Goal: Book appointment/travel/reservation

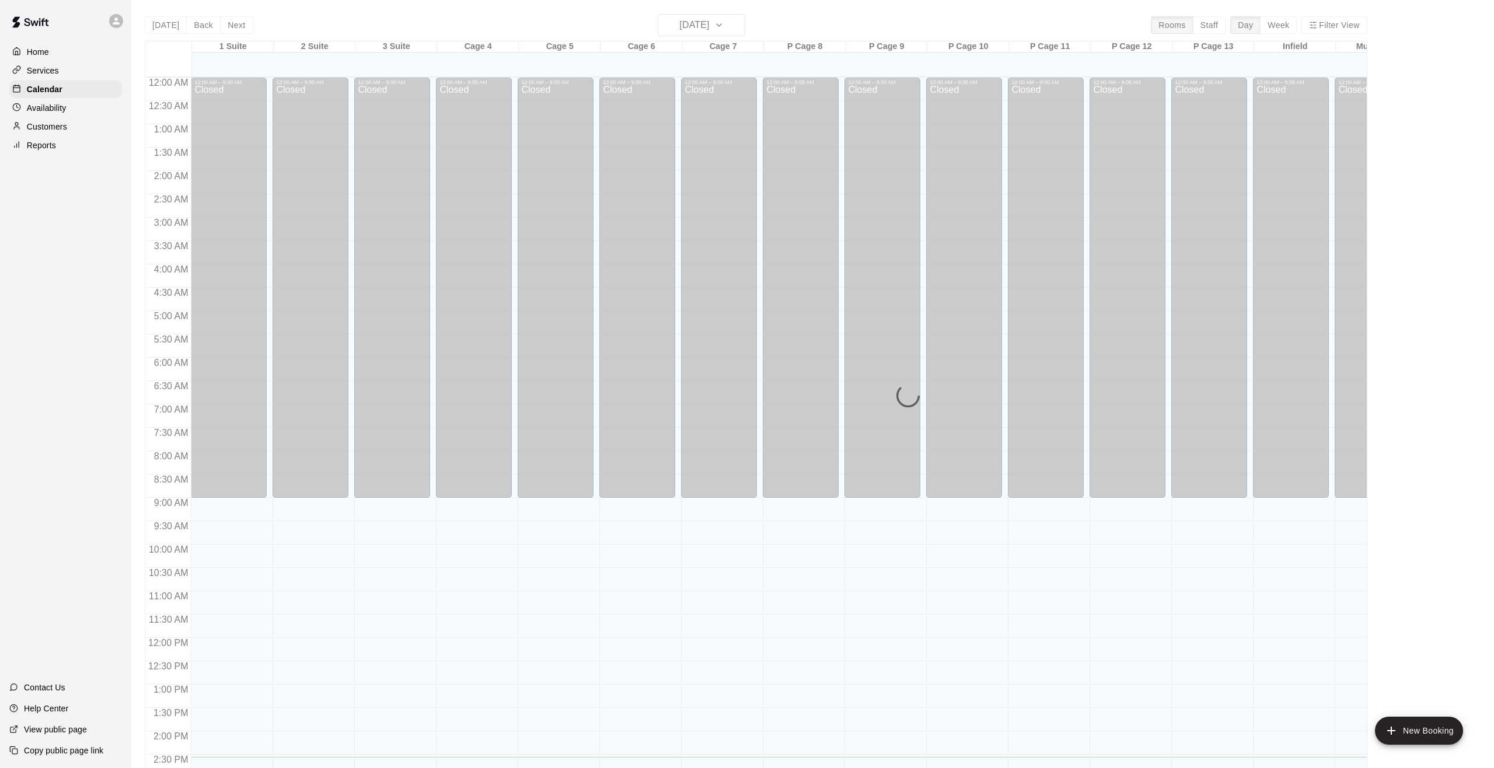
click at [62, 105] on p "Availability" at bounding box center [47, 108] width 40 height 12
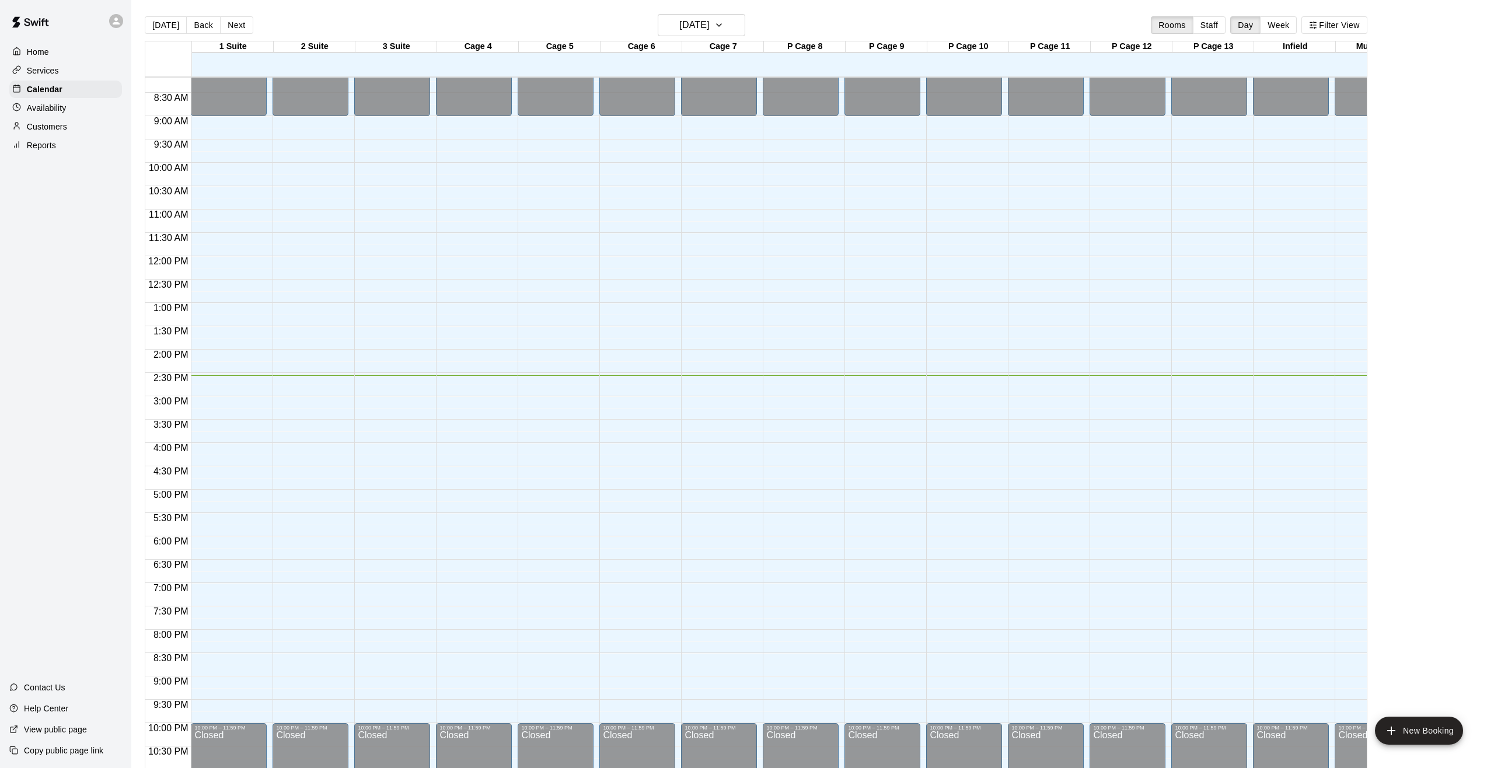
click at [62, 122] on p "Customers" at bounding box center [47, 127] width 40 height 12
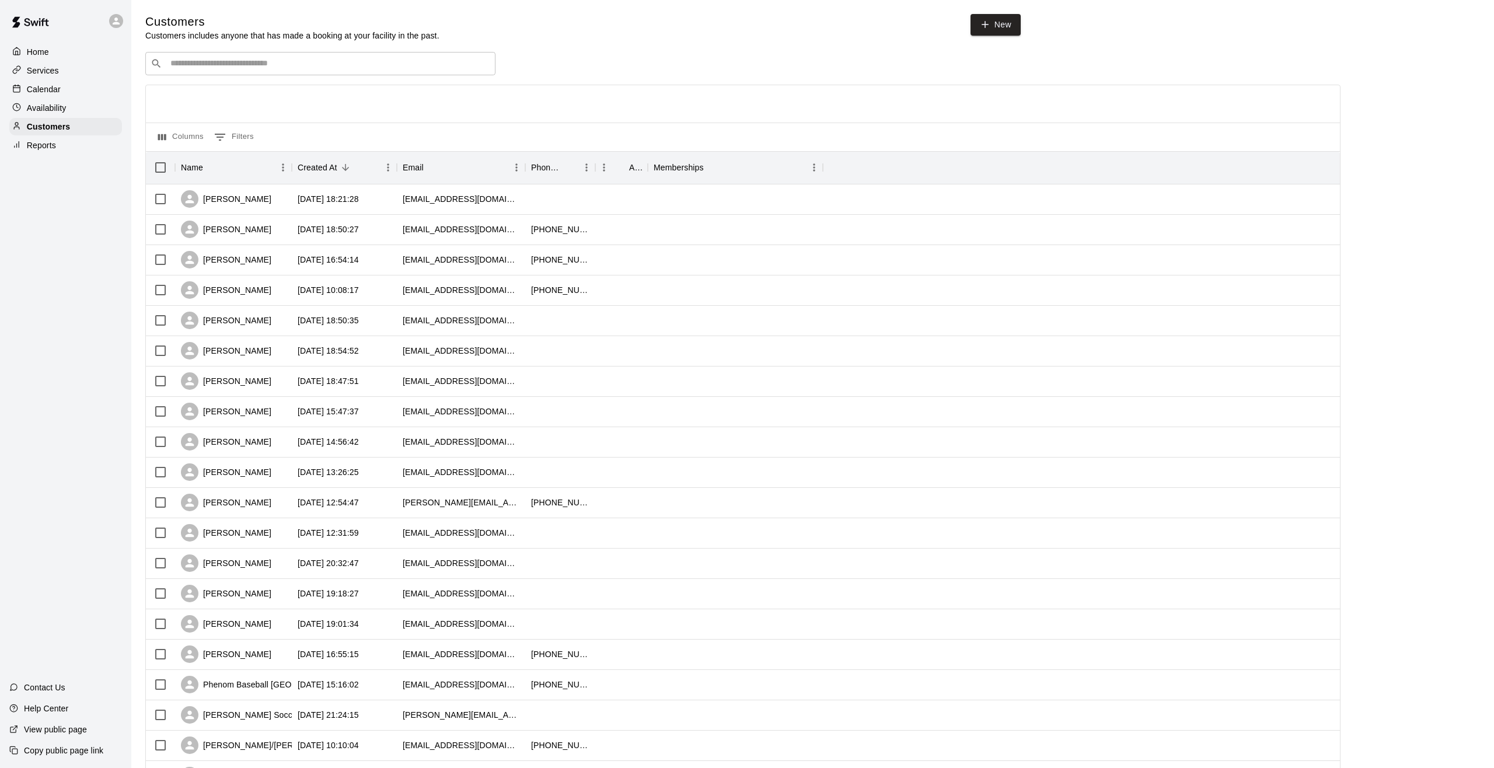
click at [200, 61] on input "Search customers by name or email" at bounding box center [328, 64] width 323 height 12
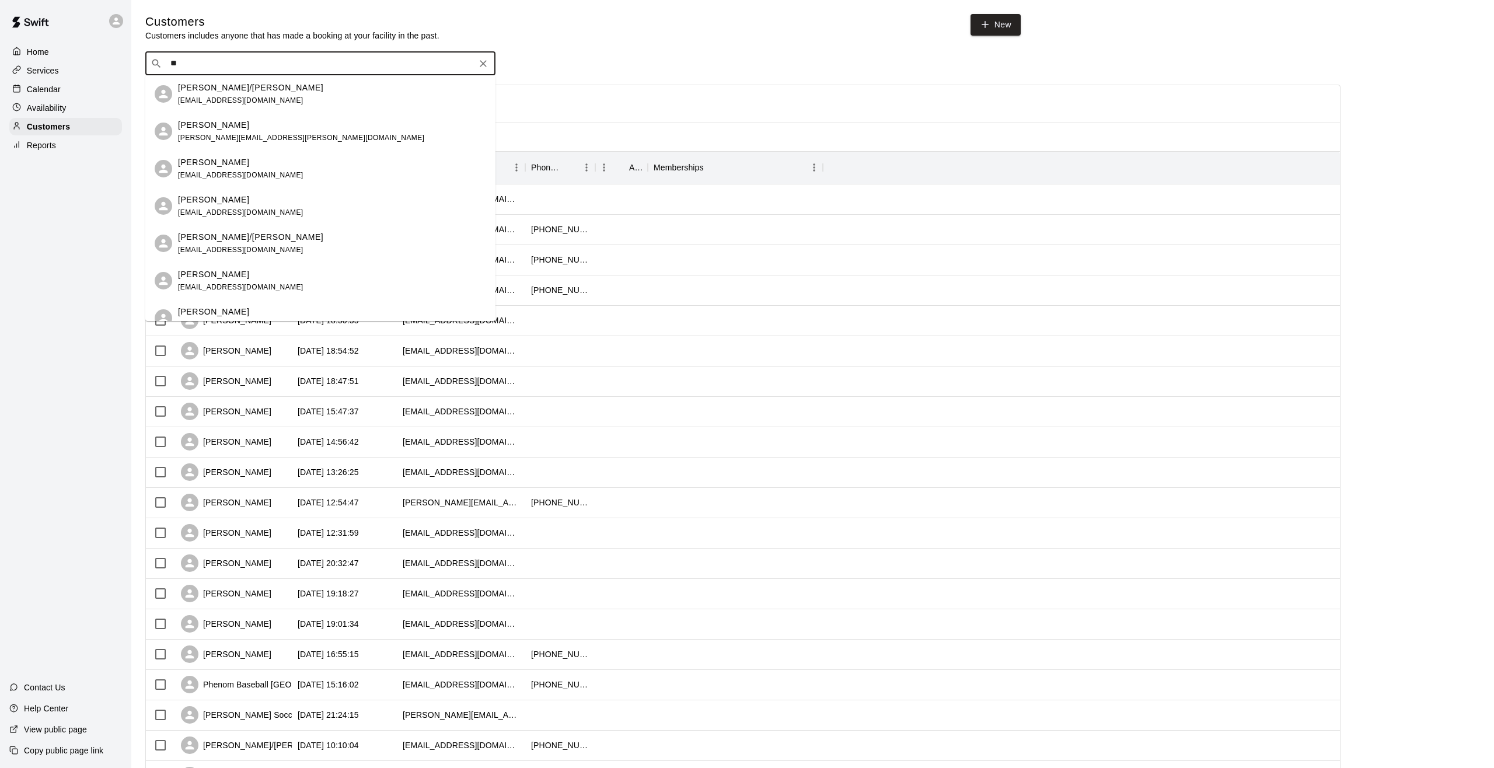
type input "*"
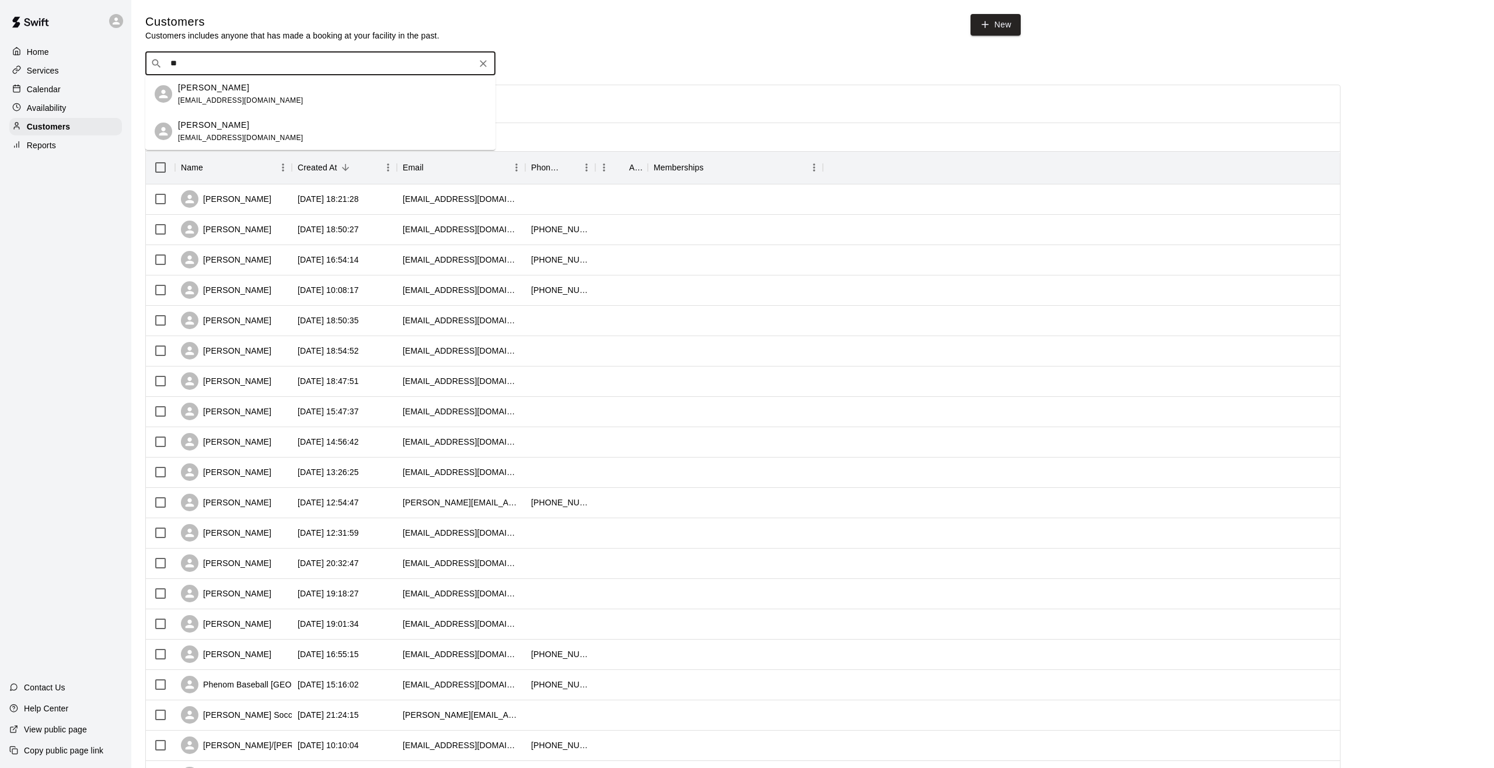
type input "*"
type input "****"
click at [274, 95] on div "[PERSON_NAME] [EMAIL_ADDRESS][DOMAIN_NAME]" at bounding box center [332, 94] width 308 height 25
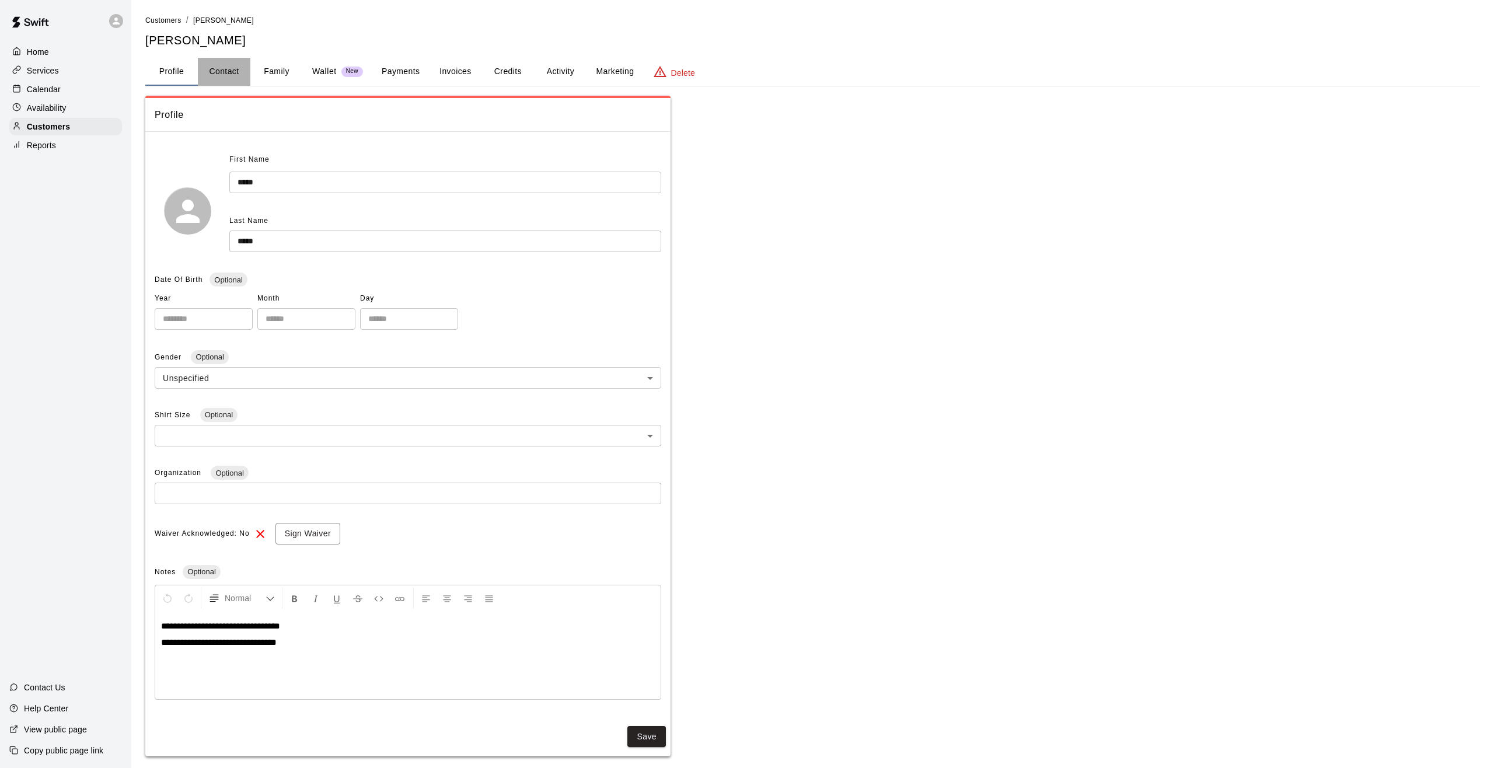
click at [231, 73] on button "Contact" at bounding box center [224, 72] width 53 height 28
select select "**"
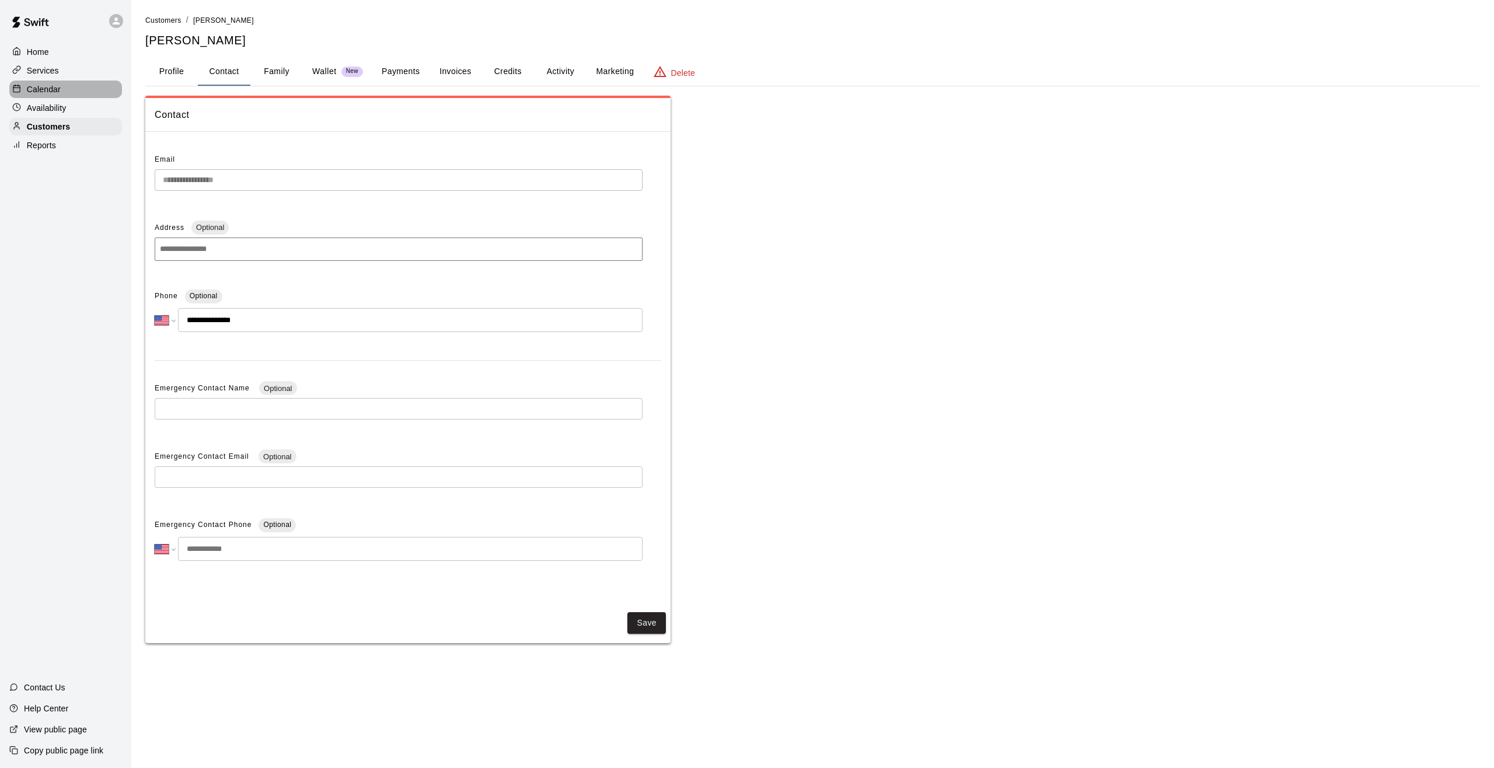
click at [50, 83] on p "Calendar" at bounding box center [44, 89] width 34 height 12
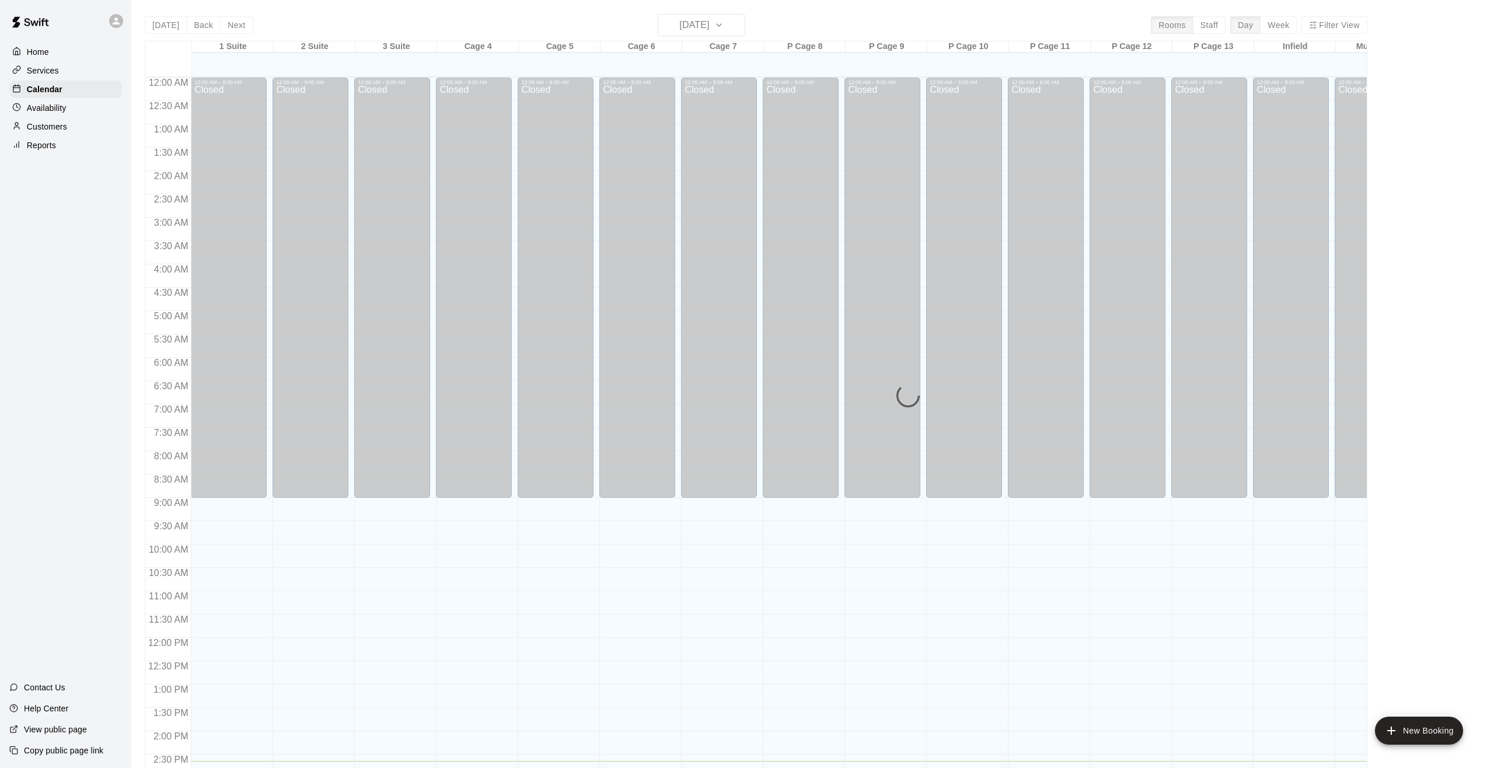
scroll to position [382, 0]
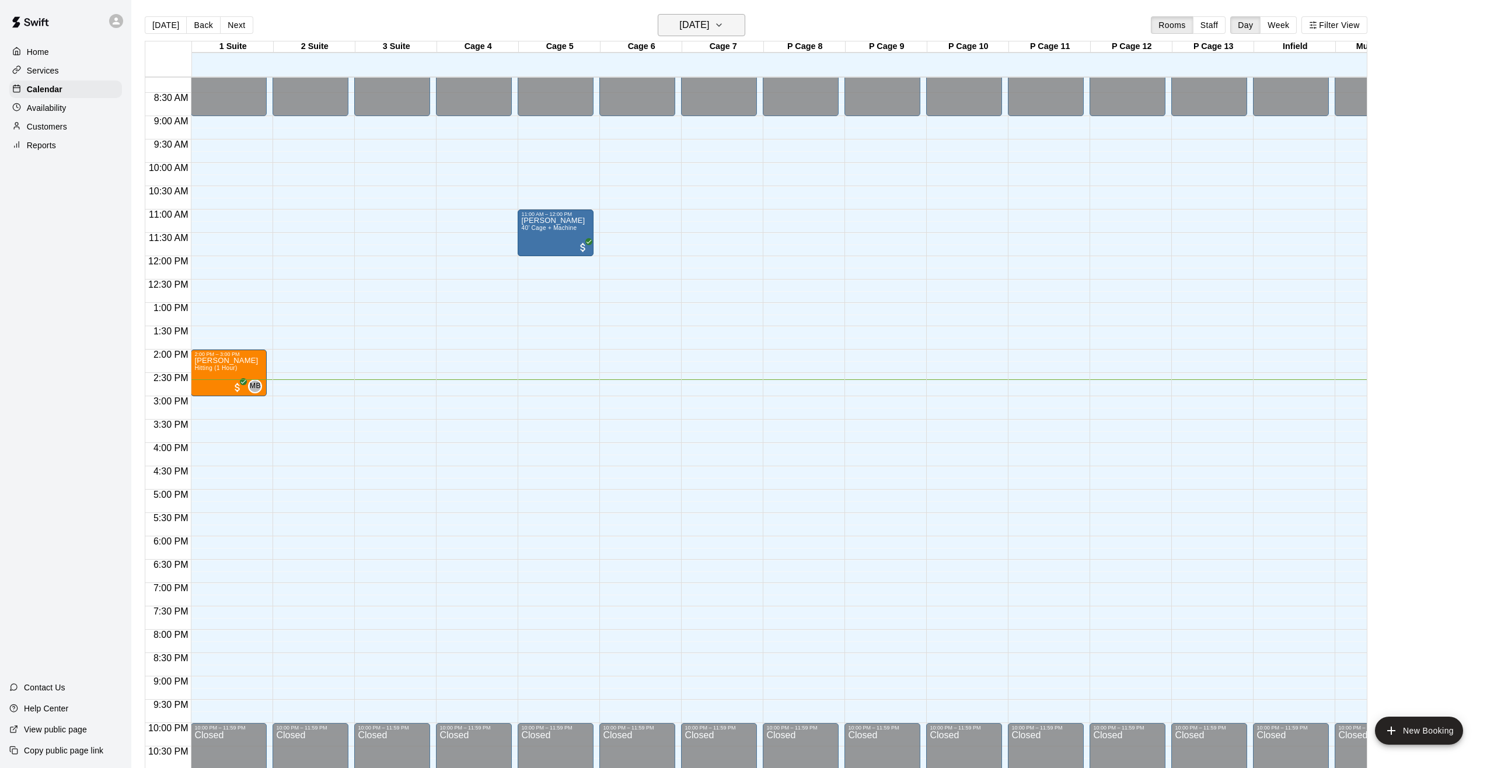
click at [708, 23] on h6 "[DATE]" at bounding box center [694, 25] width 30 height 16
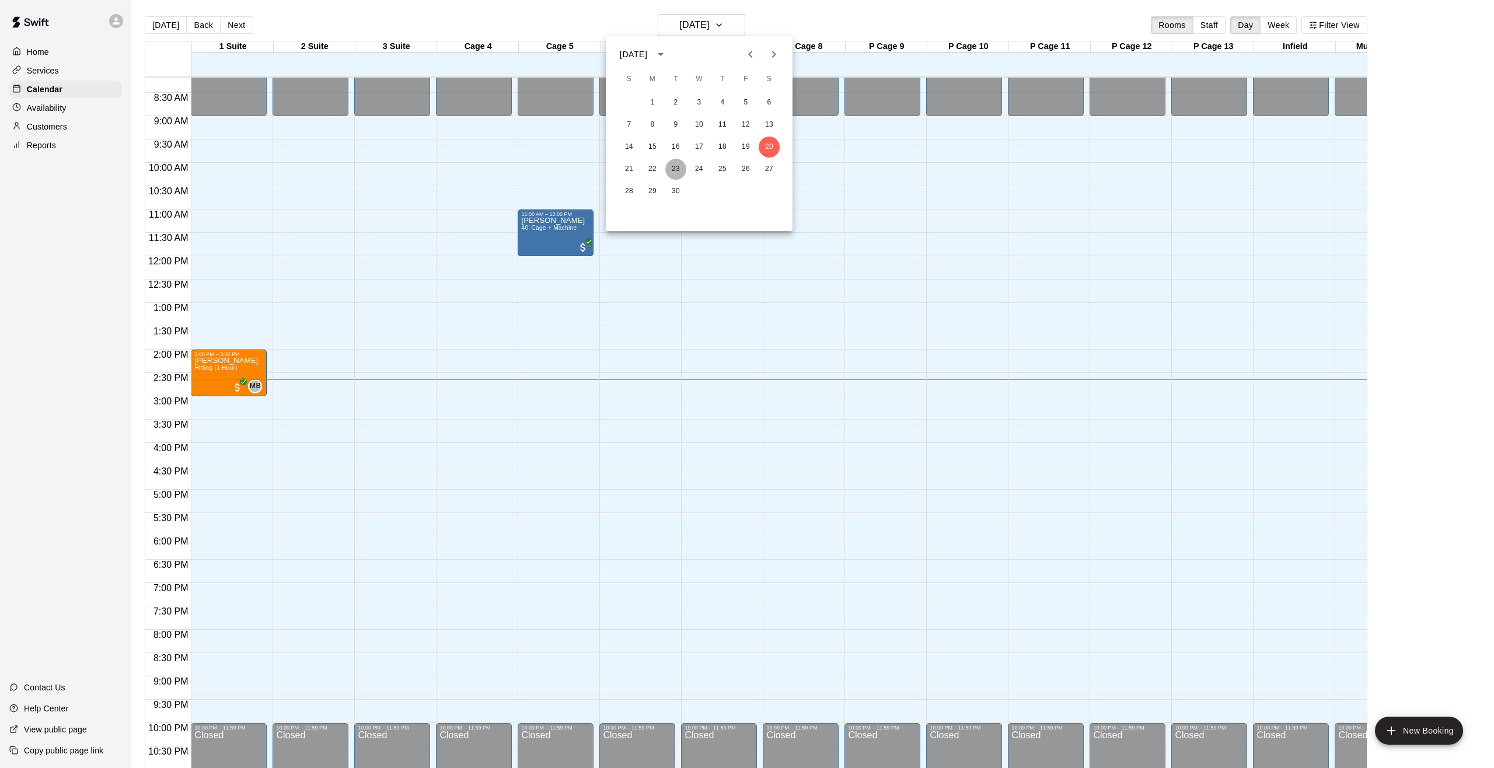
click at [680, 166] on button "23" at bounding box center [675, 169] width 21 height 21
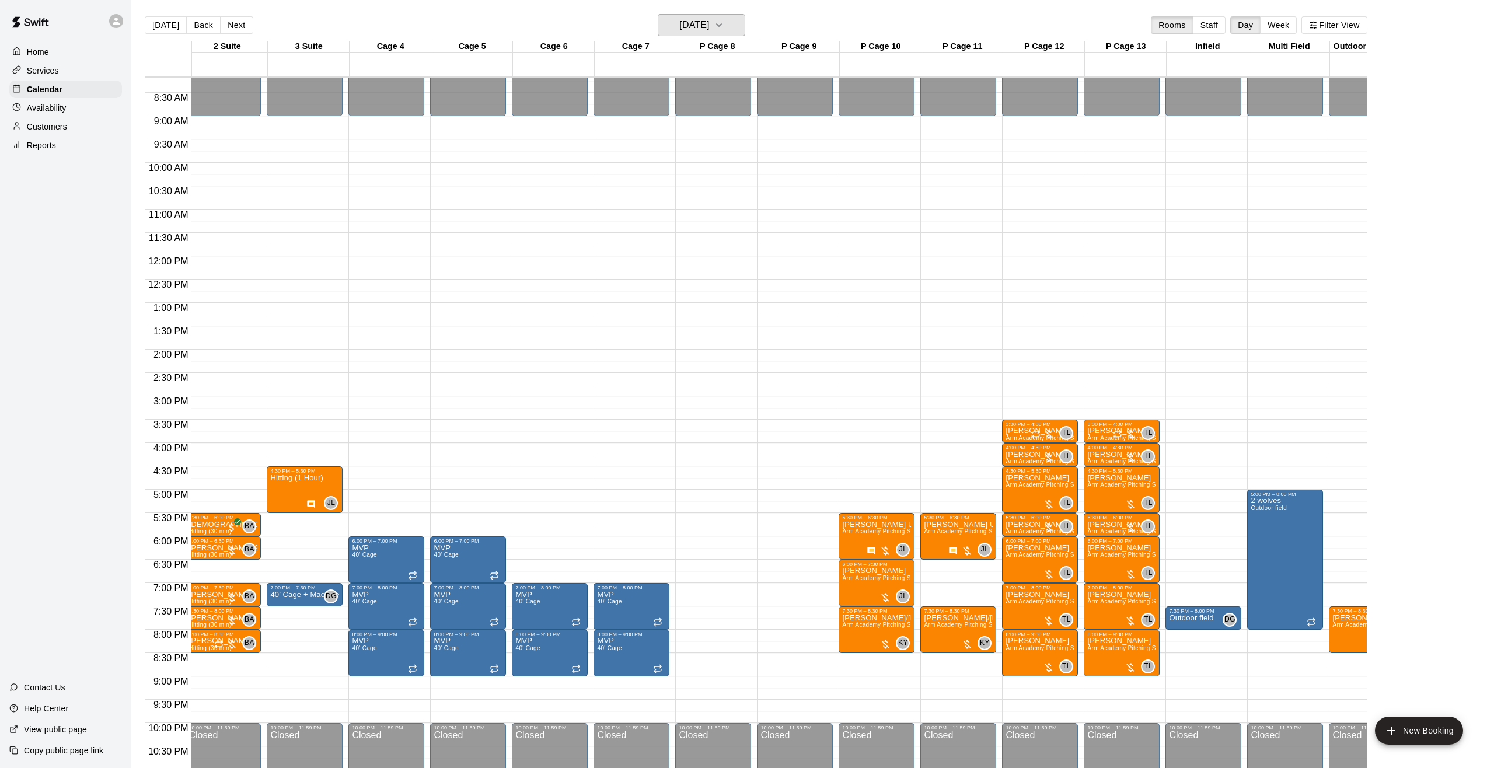
scroll to position [0, 214]
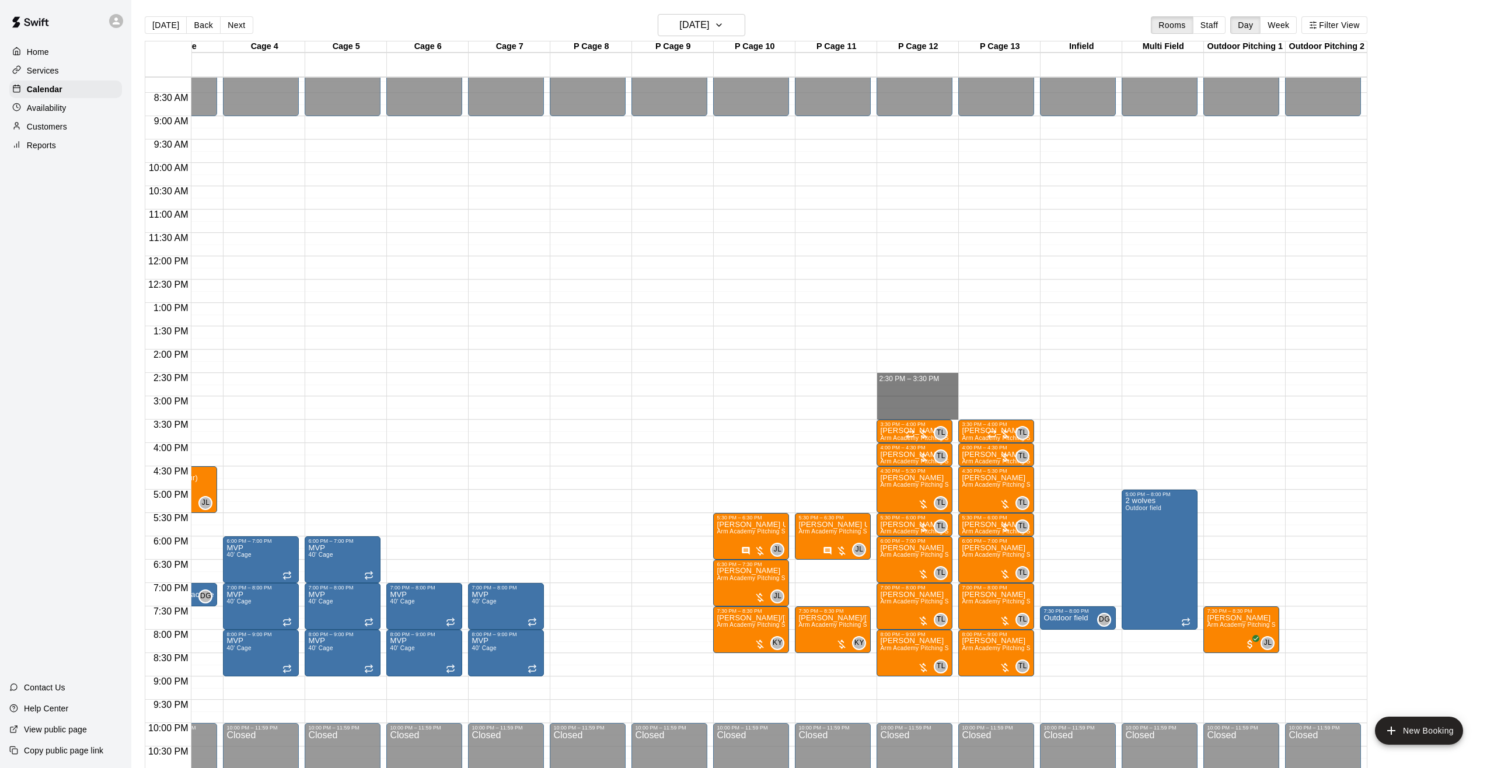
drag, startPoint x: 933, startPoint y: 416, endPoint x: 924, endPoint y: 381, distance: 36.0
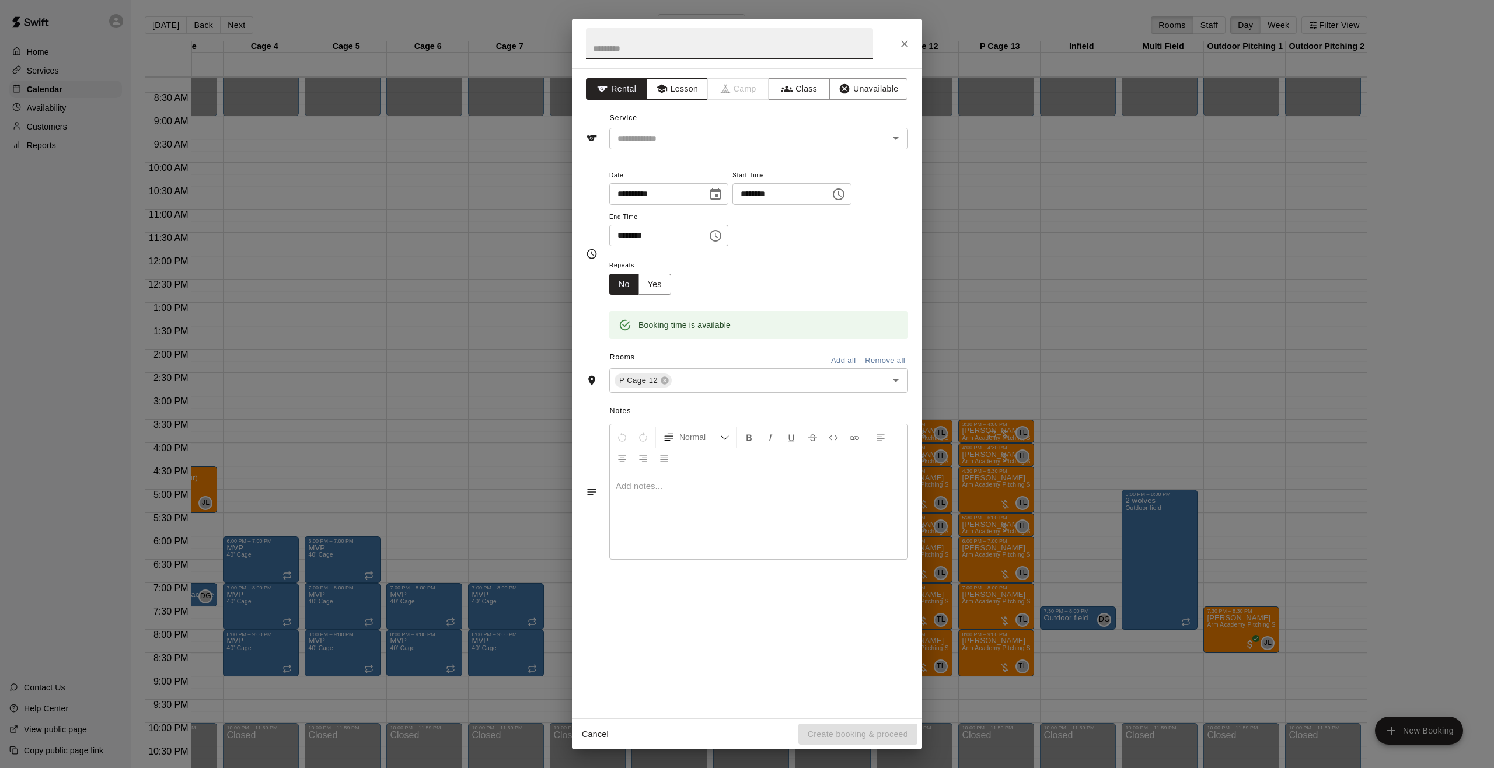
click at [673, 96] on button "Lesson" at bounding box center [677, 89] width 61 height 22
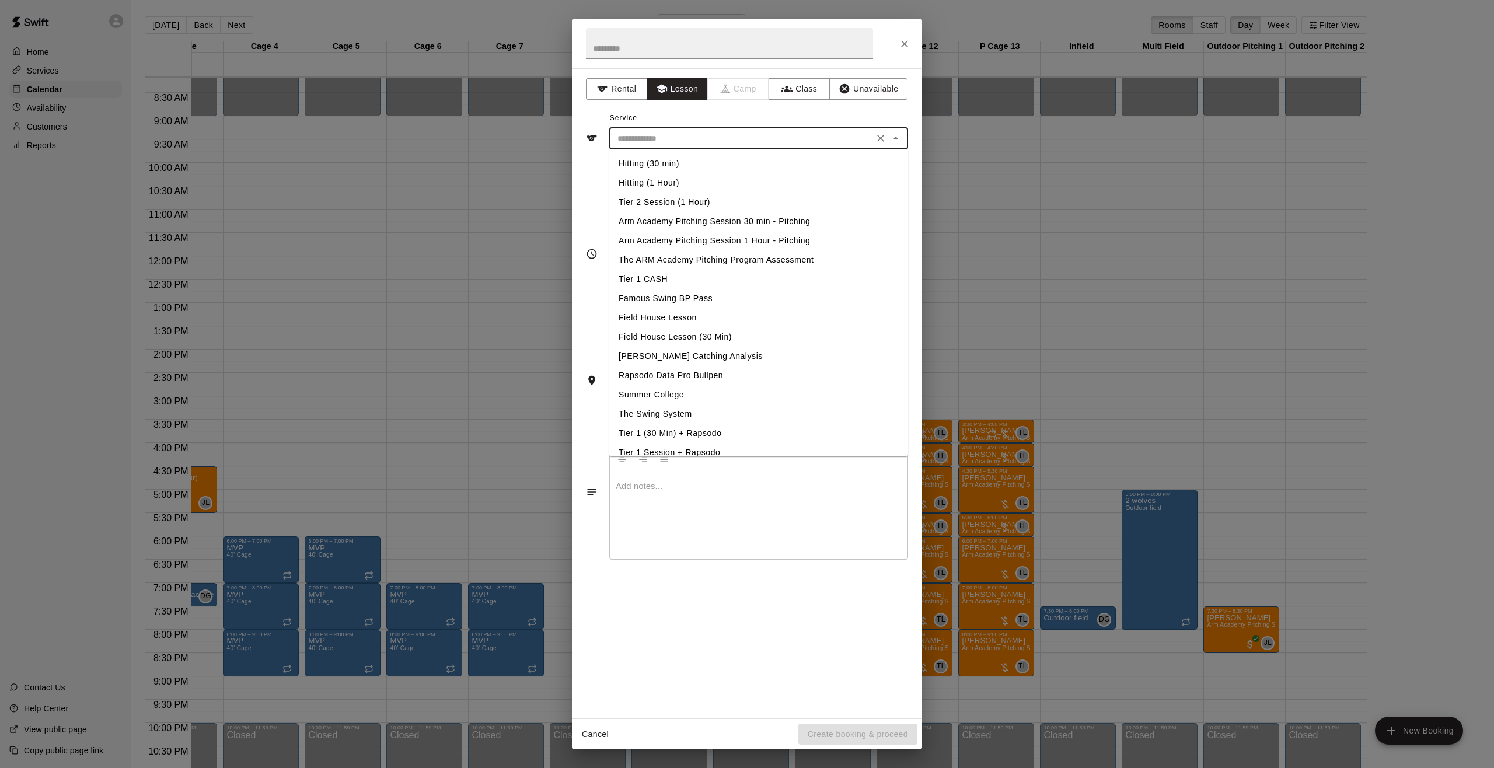
click at [660, 137] on input "text" at bounding box center [741, 138] width 257 height 15
click at [760, 241] on li "Arm Academy Pitching Session 1 Hour - Pitching" at bounding box center [758, 240] width 299 height 19
type input "**********"
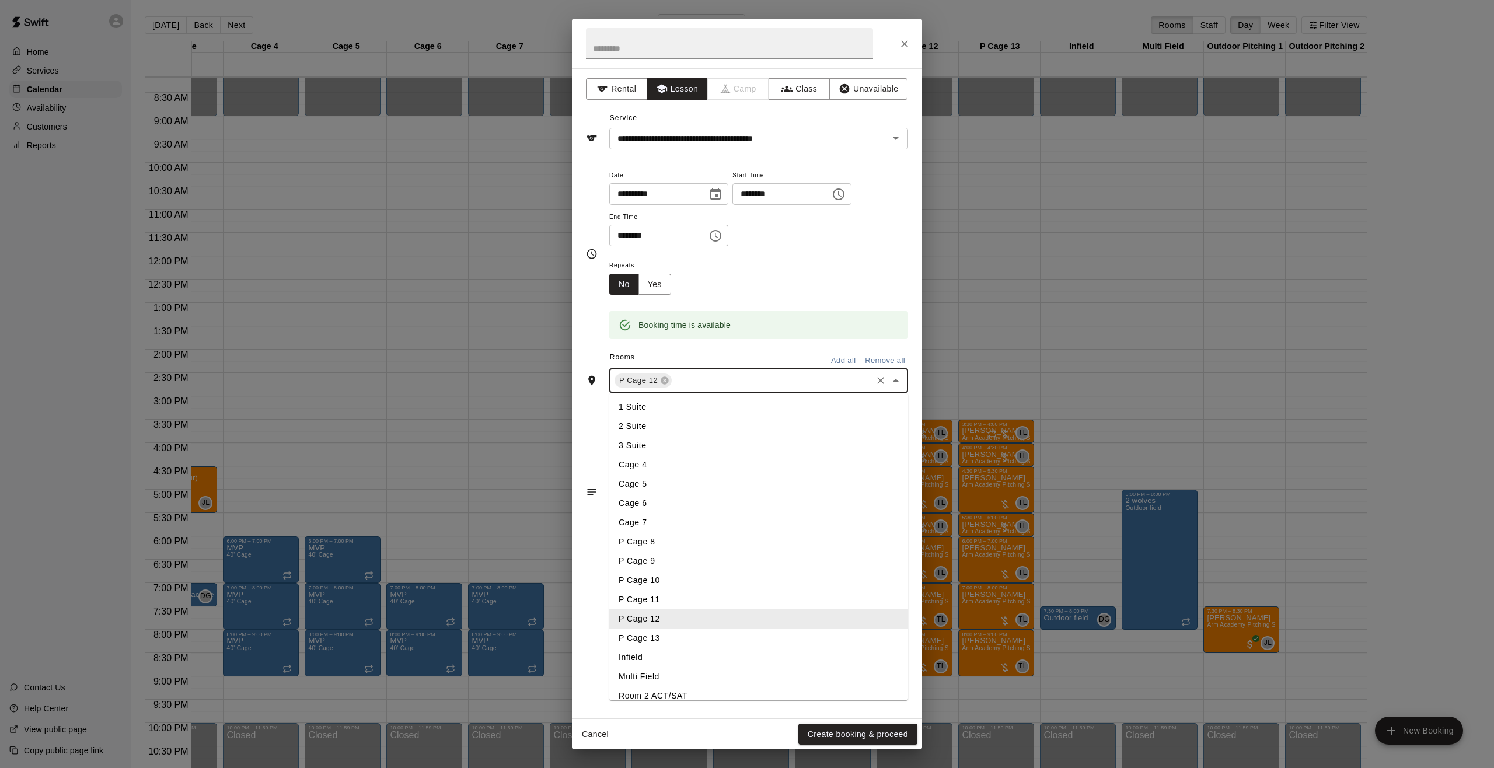
click at [695, 374] on input "text" at bounding box center [771, 381] width 197 height 15
click at [669, 633] on li "P Cage 13" at bounding box center [758, 638] width 299 height 19
click at [860, 739] on button "Create booking & proceed" at bounding box center [857, 735] width 119 height 22
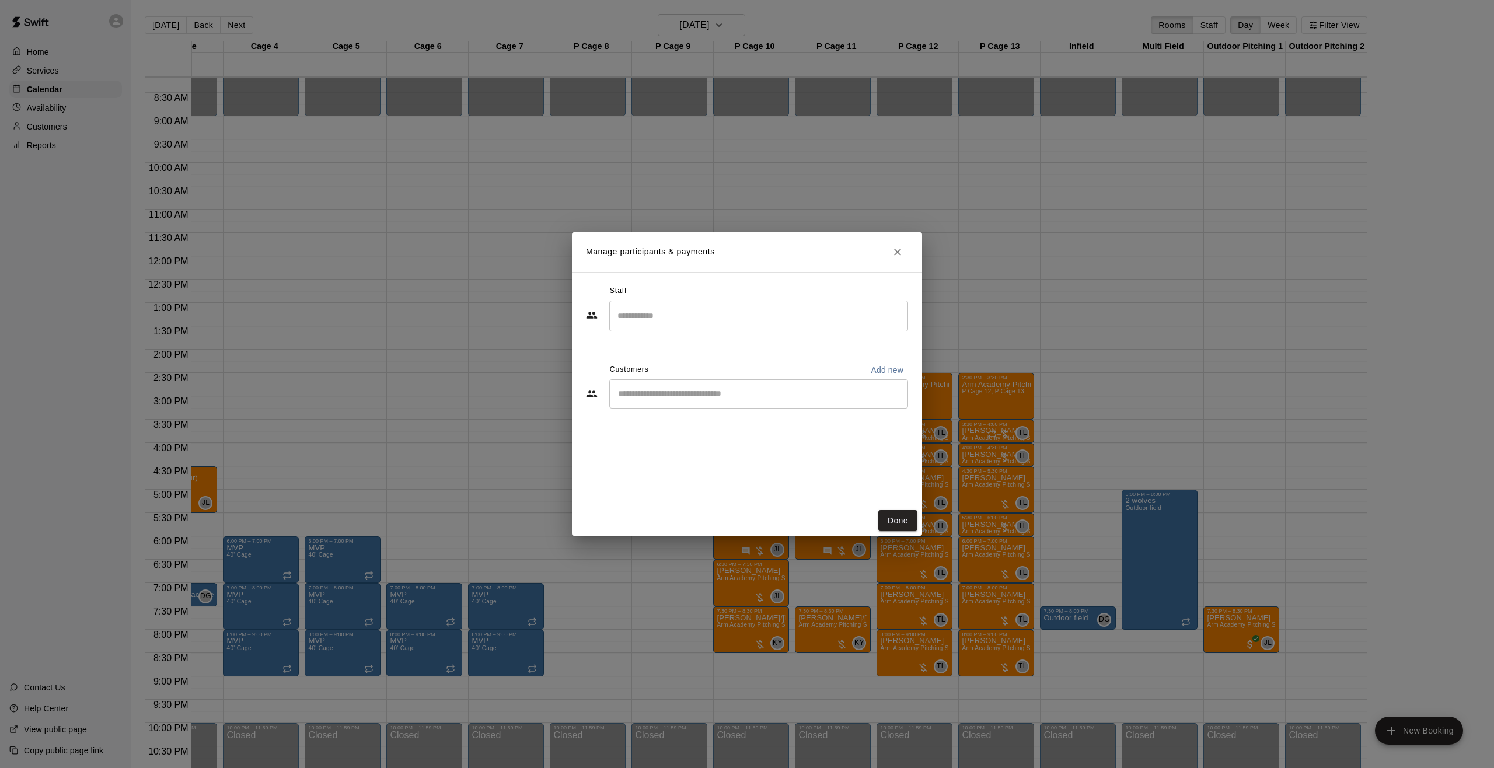
click at [685, 323] on input "Search staff" at bounding box center [759, 316] width 288 height 20
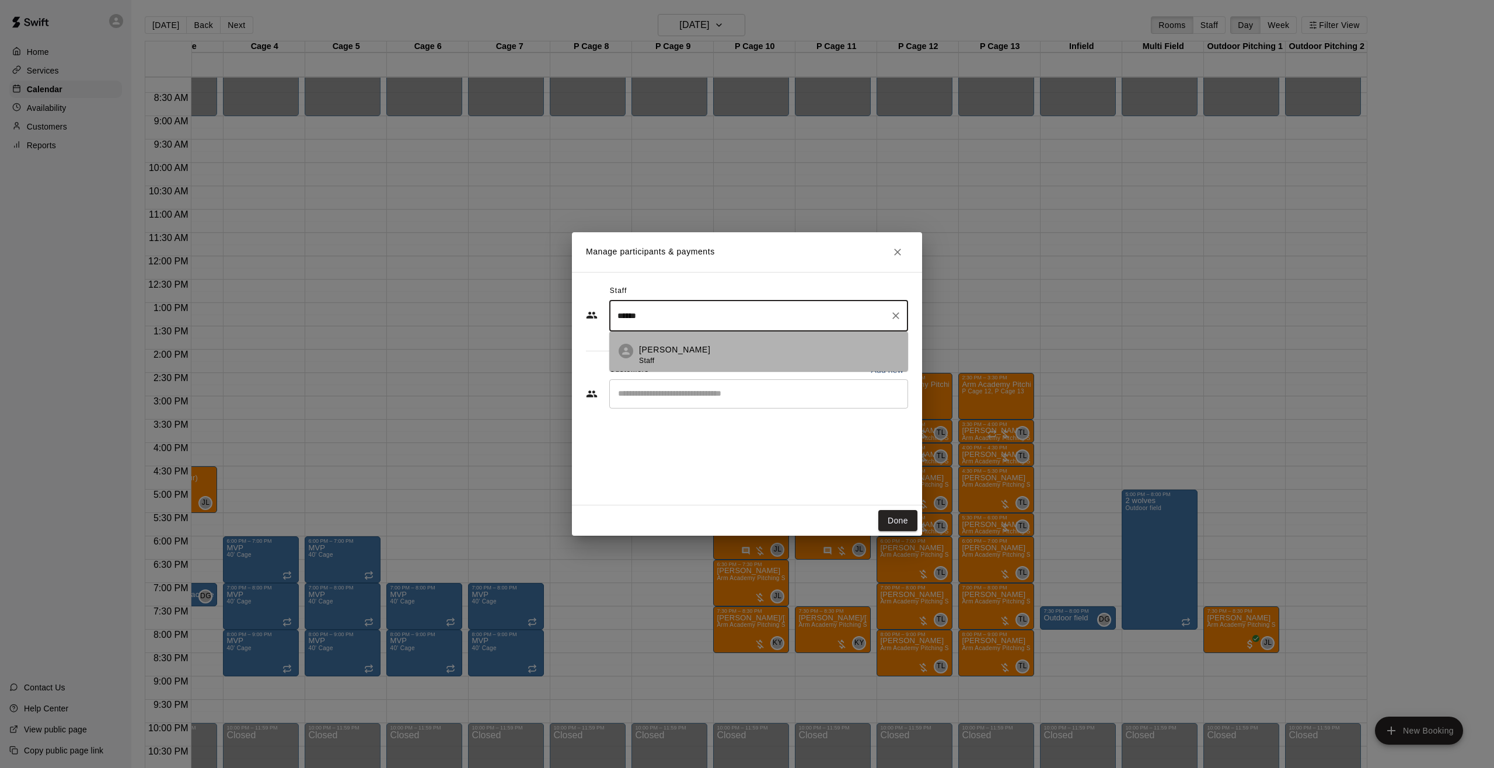
click at [683, 366] on div "[PERSON_NAME] Staff" at bounding box center [674, 355] width 71 height 23
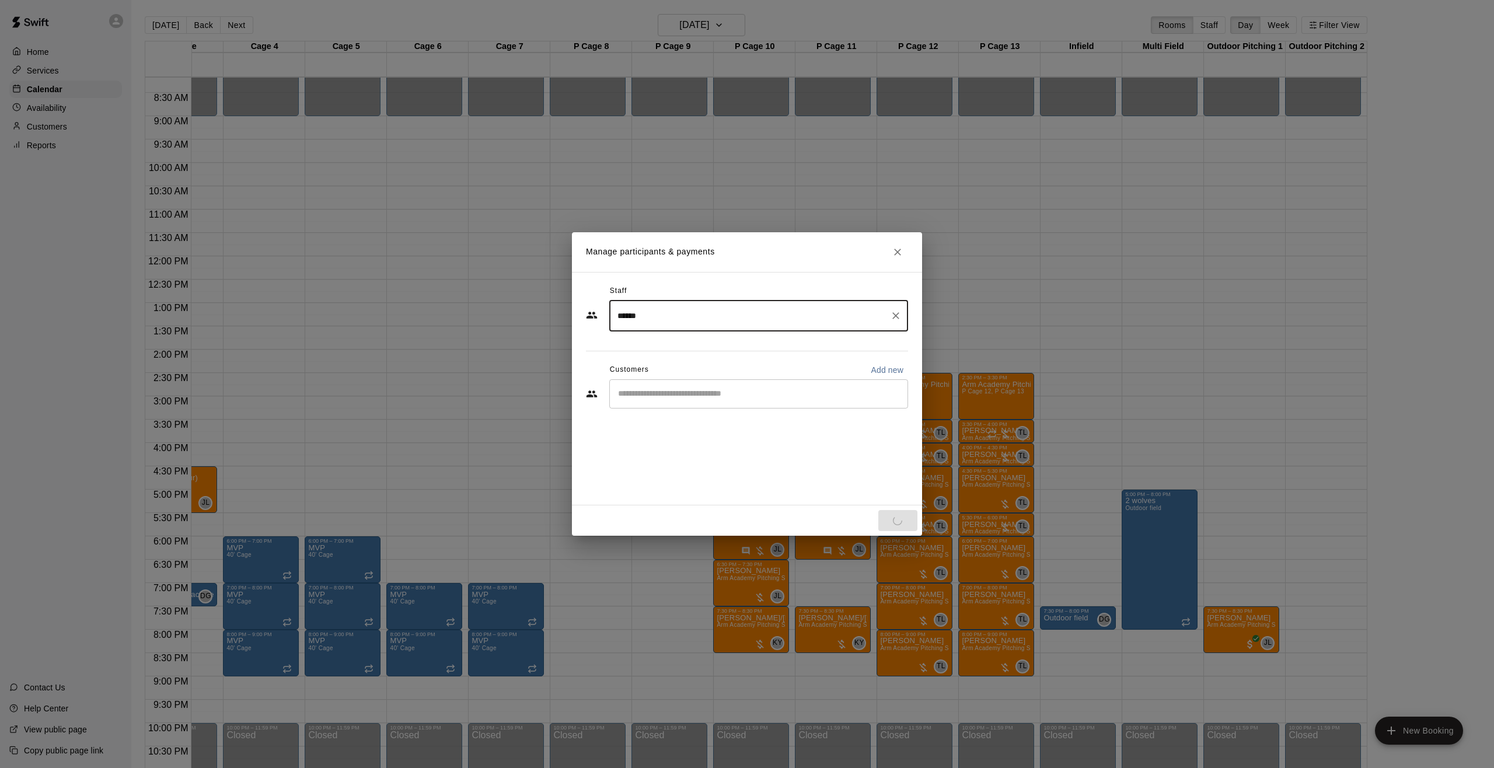
type input "******"
click at [676, 392] on input "Start typing to search customers..." at bounding box center [759, 394] width 288 height 12
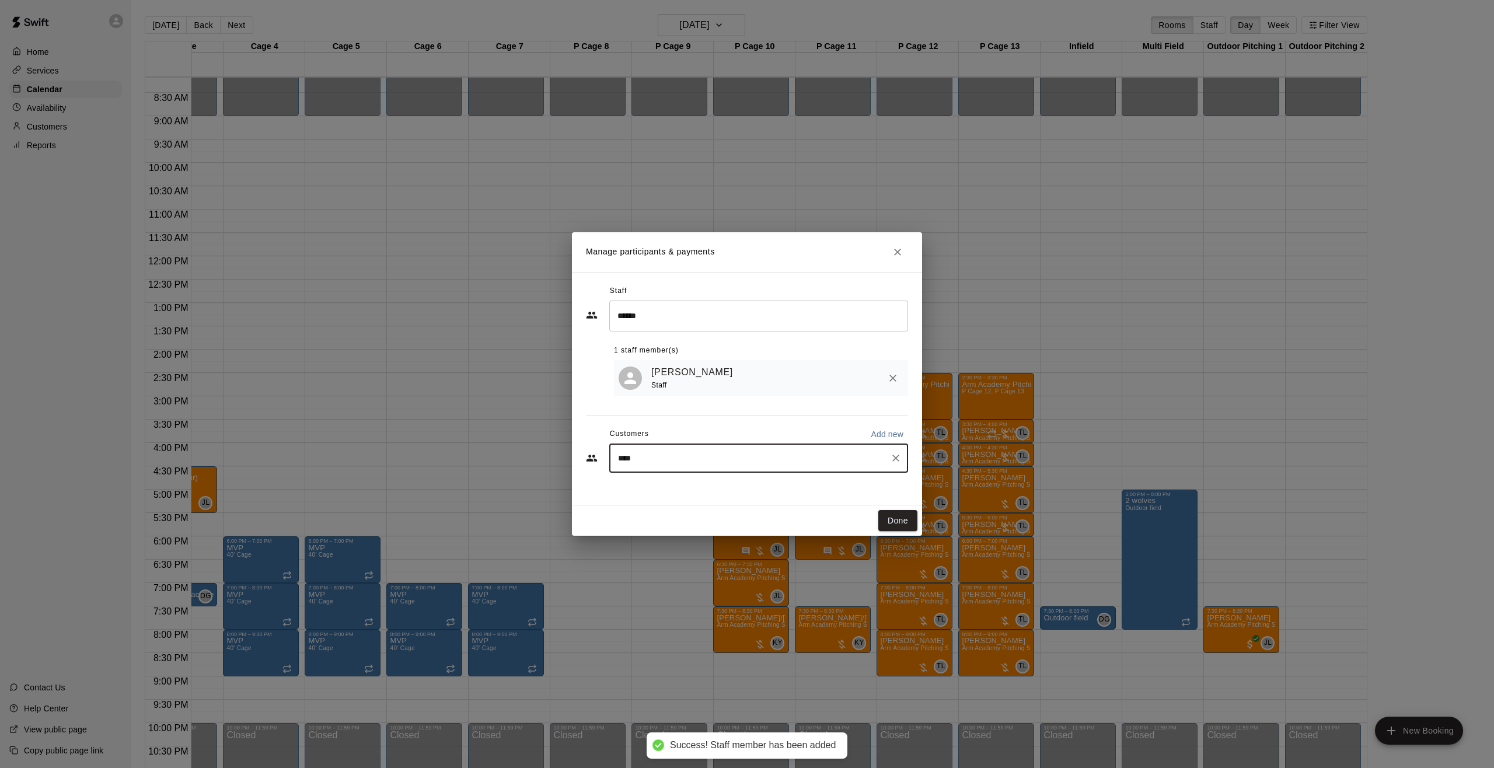
type input "*****"
click at [670, 502] on span "[EMAIL_ADDRESS][DOMAIN_NAME]" at bounding box center [704, 498] width 125 height 8
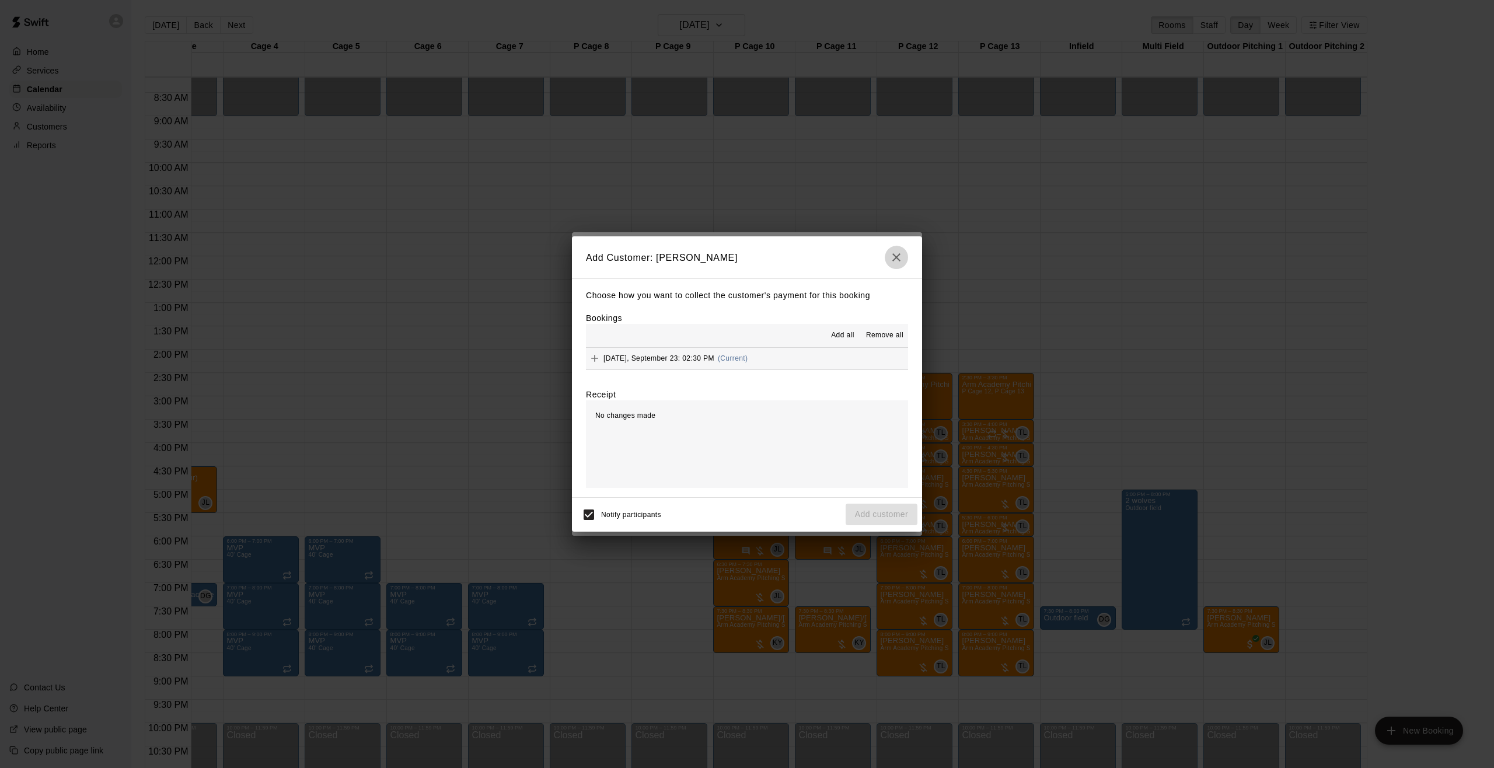
click at [890, 254] on icon "button" at bounding box center [896, 257] width 14 height 14
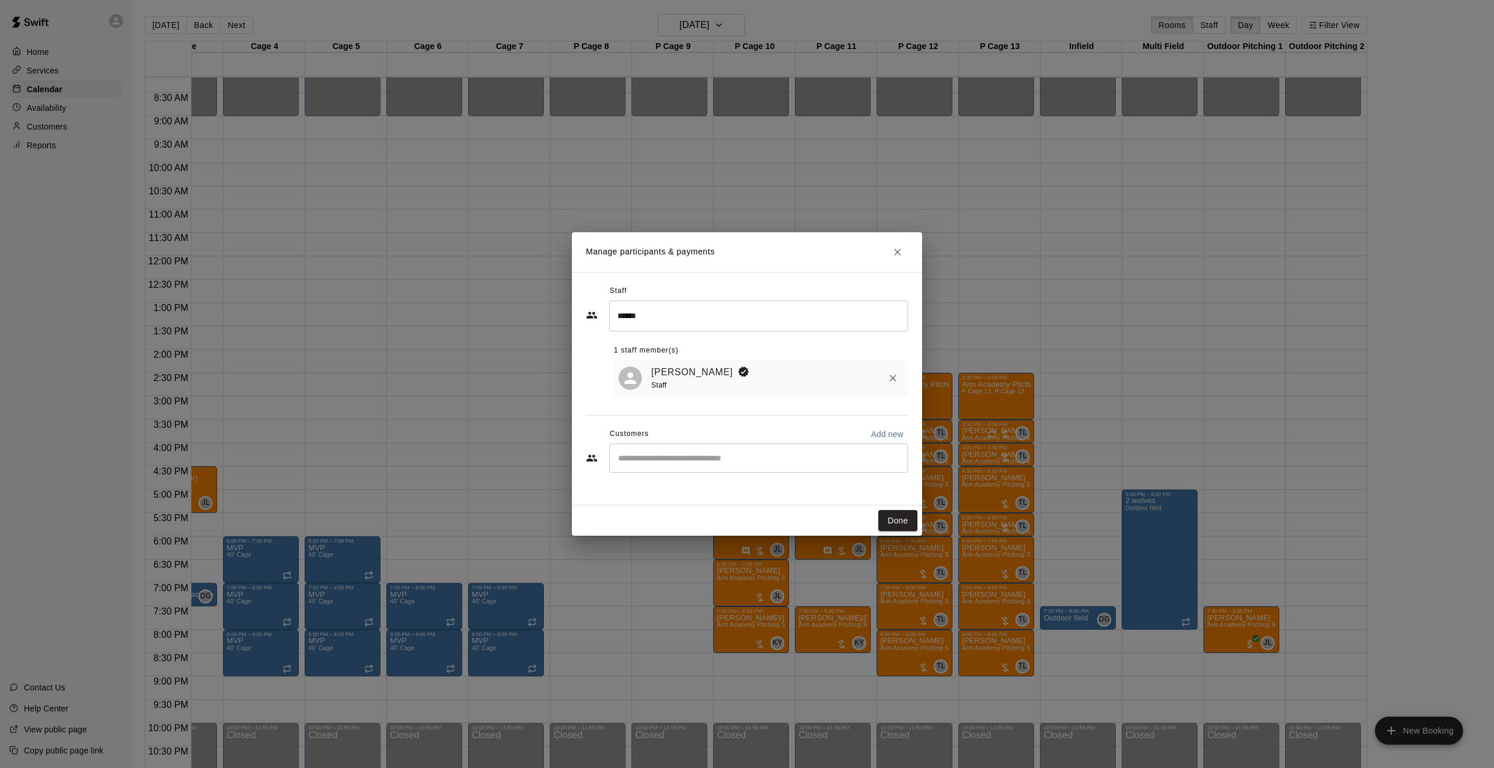
click at [756, 448] on div "​" at bounding box center [758, 458] width 299 height 29
click at [738, 486] on div "[PERSON_NAME] [EMAIL_ADDRESS][DOMAIN_NAME]" at bounding box center [770, 492] width 257 height 25
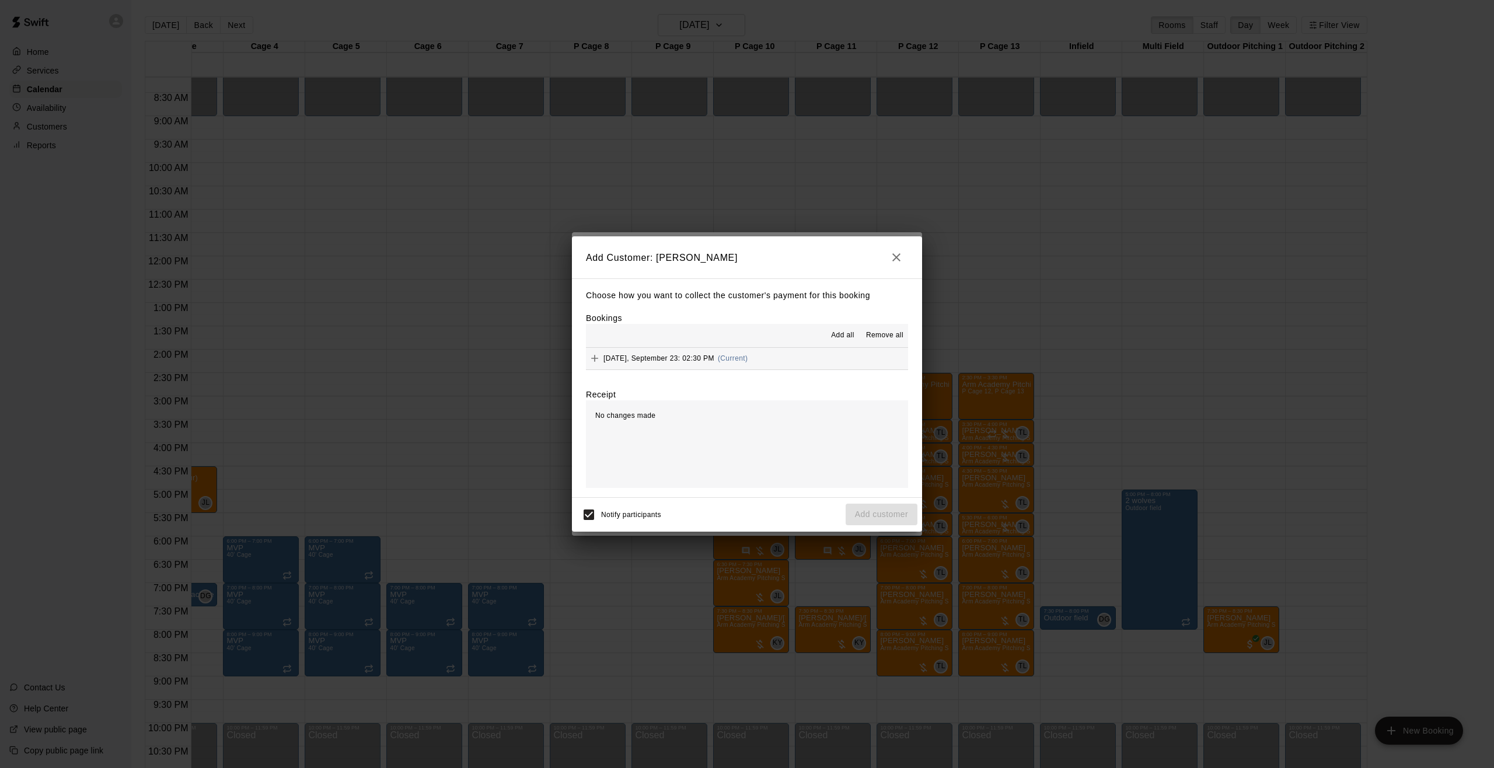
click at [664, 348] on button "[DATE], September 23: 02:30 PM (Current)" at bounding box center [747, 359] width 322 height 22
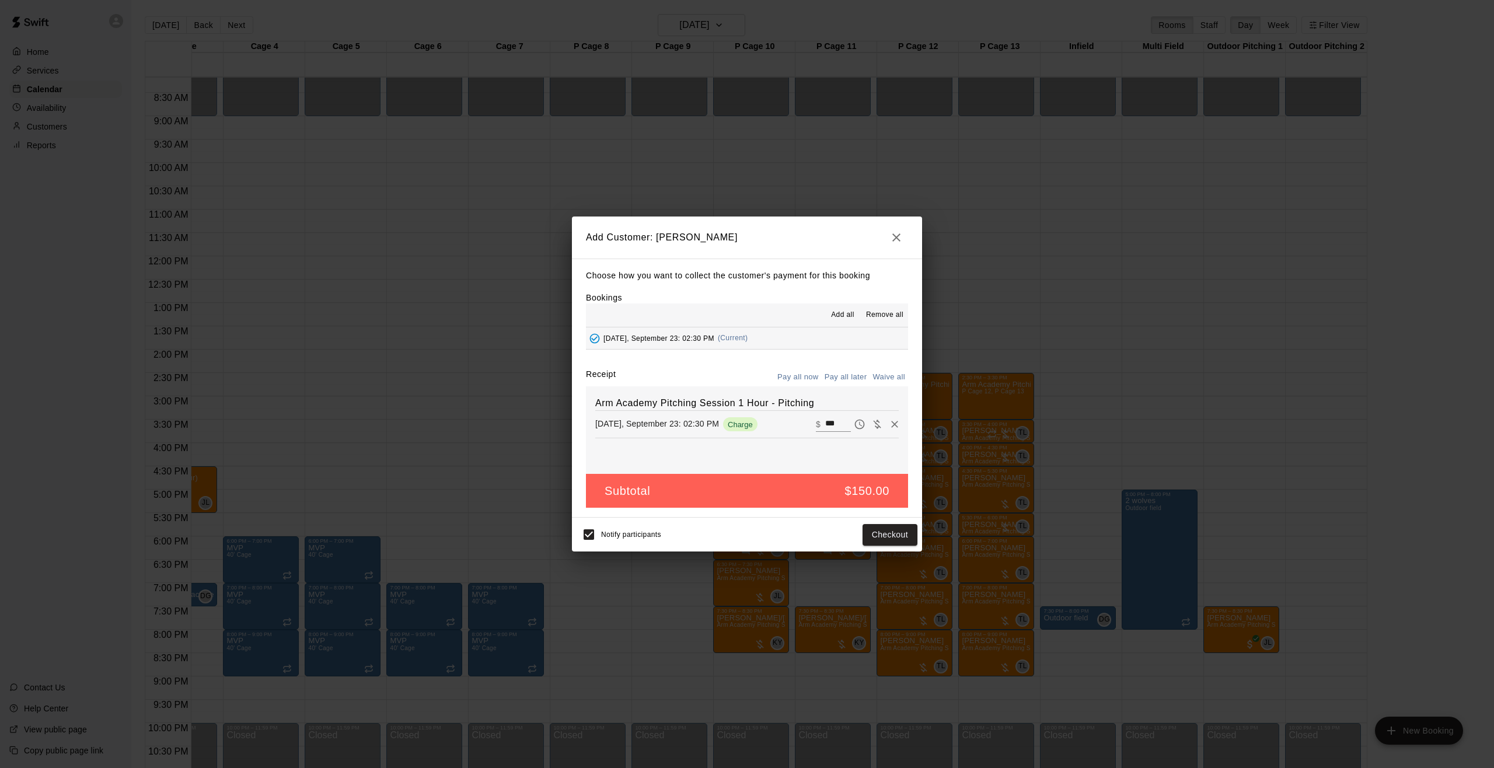
click at [835, 377] on button "Pay all later" at bounding box center [846, 377] width 48 height 18
click at [892, 530] on button "Add customer" at bounding box center [882, 535] width 72 height 22
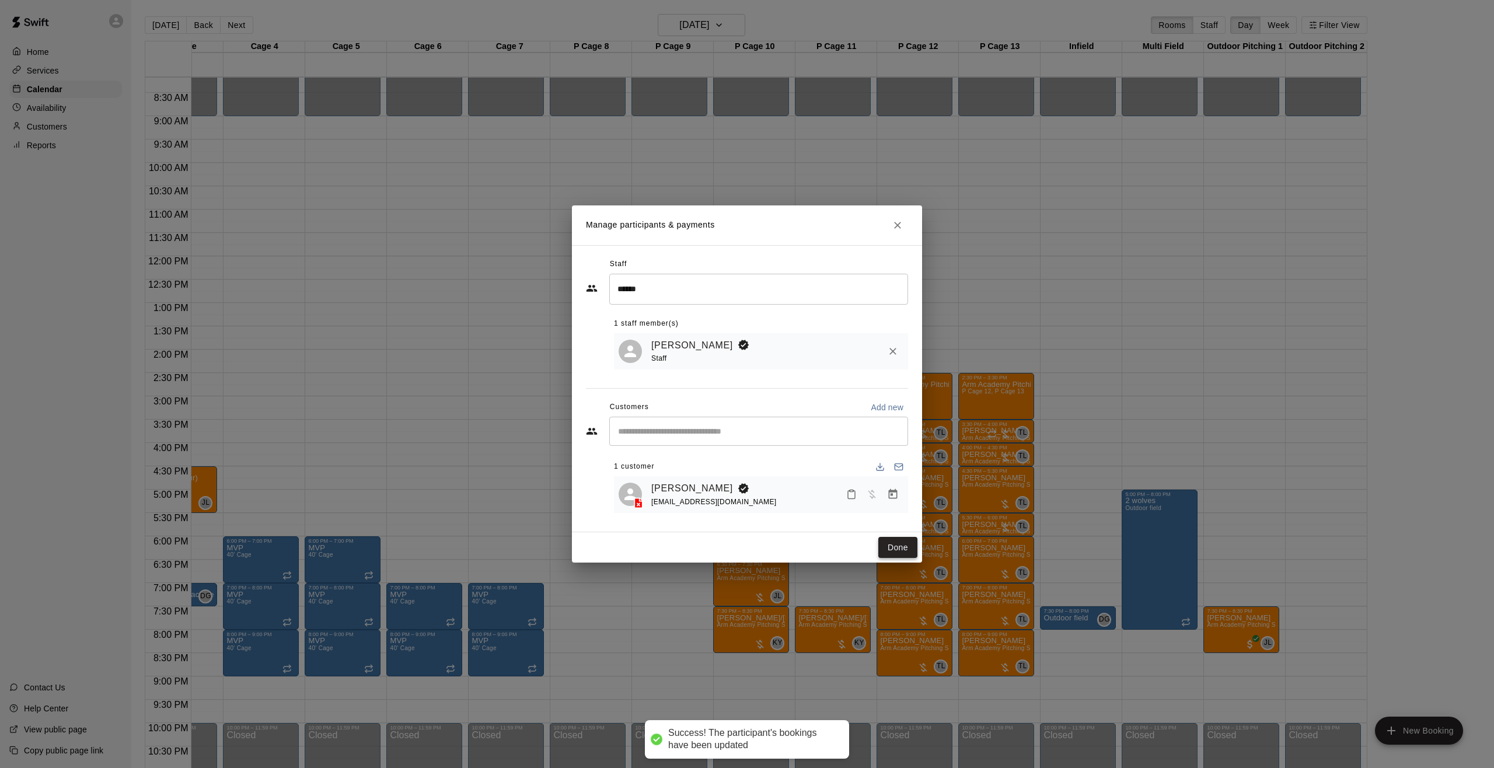
click at [901, 545] on button "Done" at bounding box center [897, 548] width 39 height 22
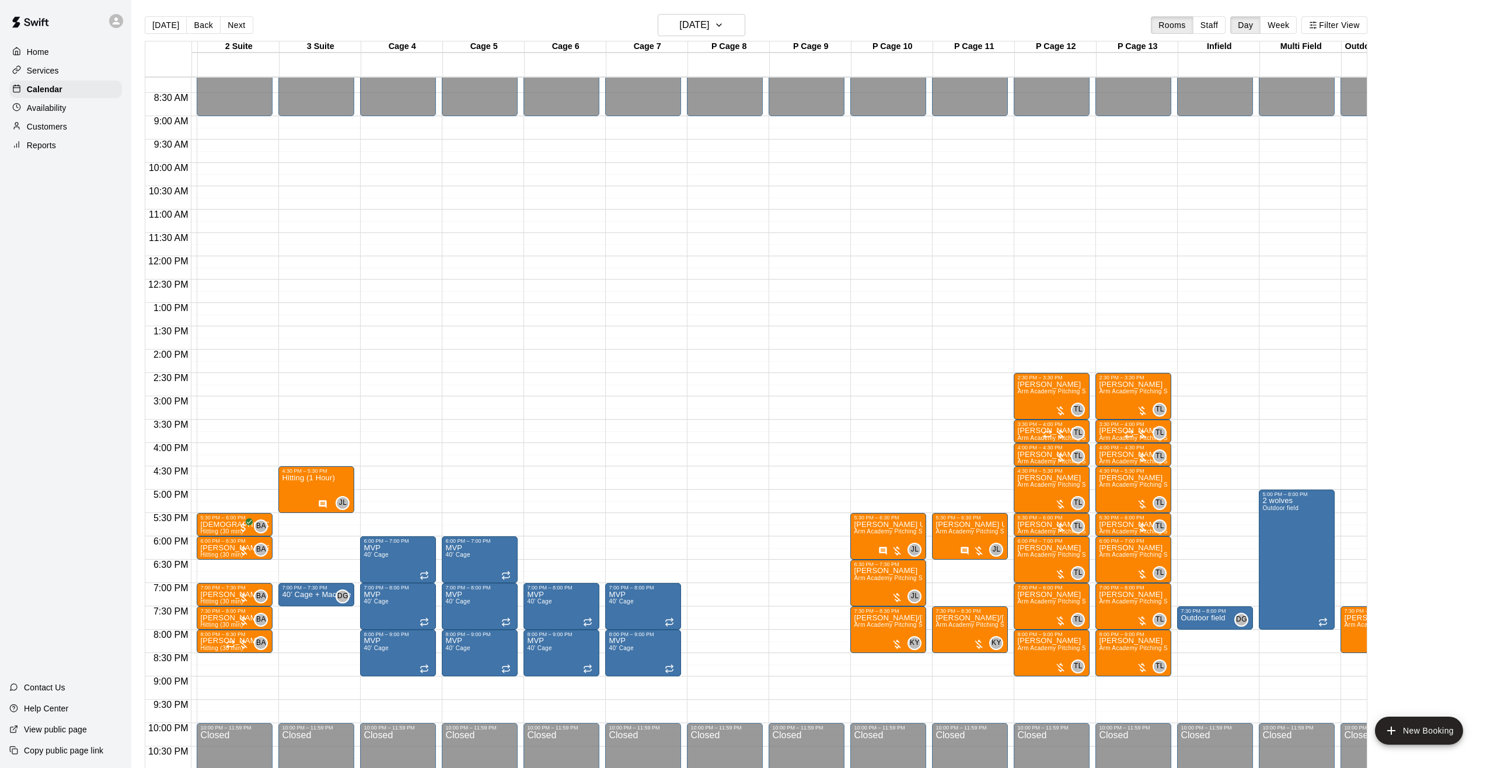
scroll to position [0, 0]
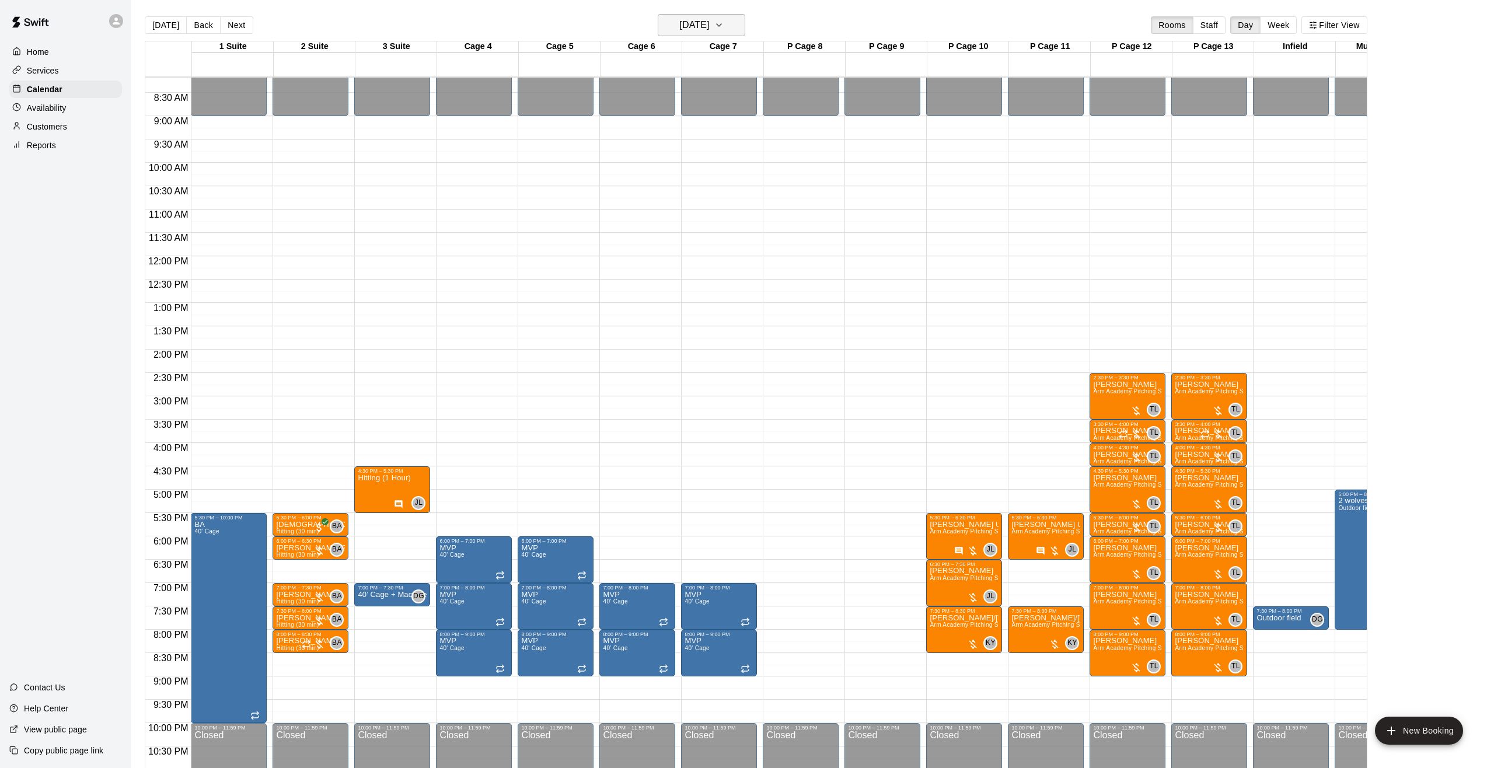
click at [690, 20] on h6 "[DATE]" at bounding box center [694, 25] width 30 height 16
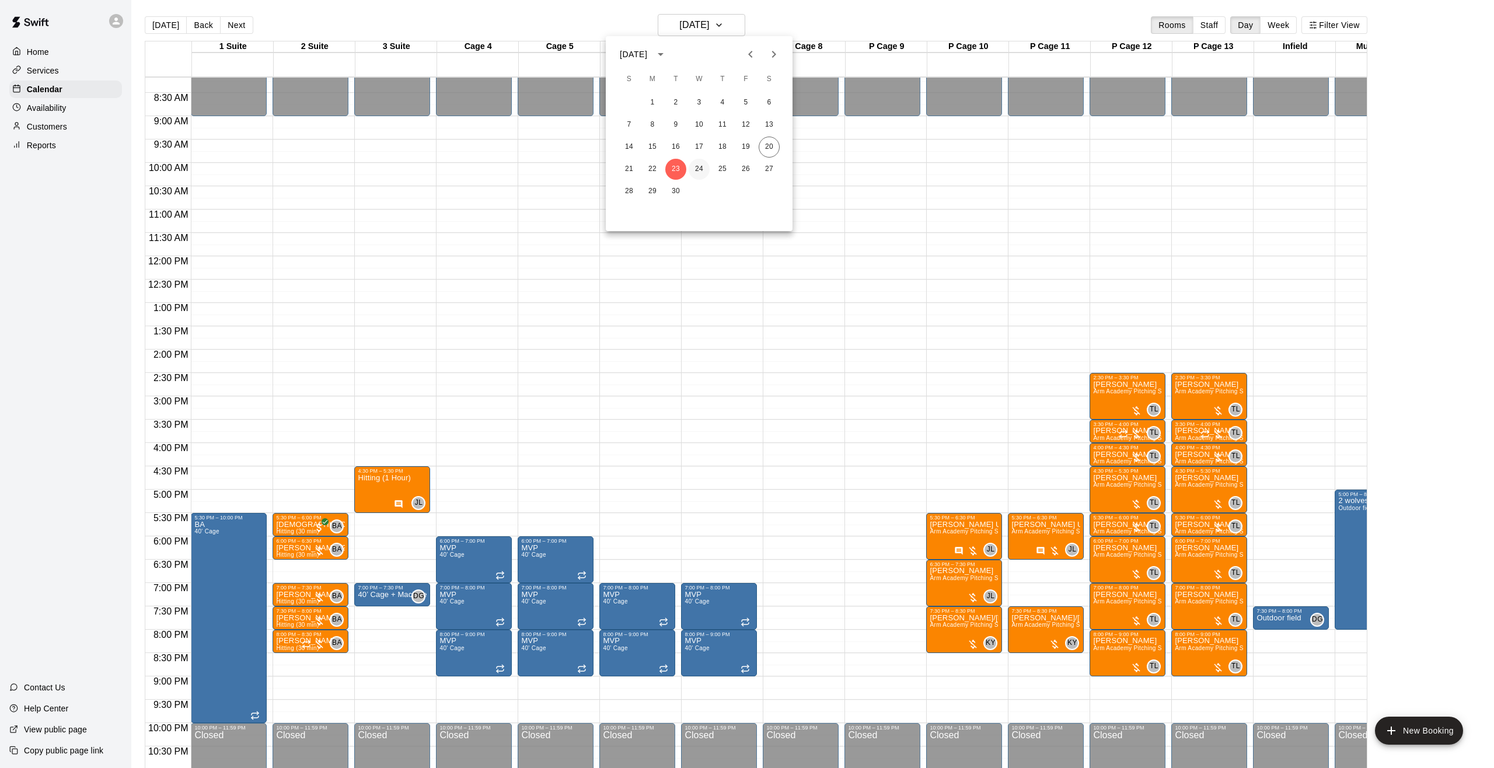
click at [694, 174] on button "24" at bounding box center [699, 169] width 21 height 21
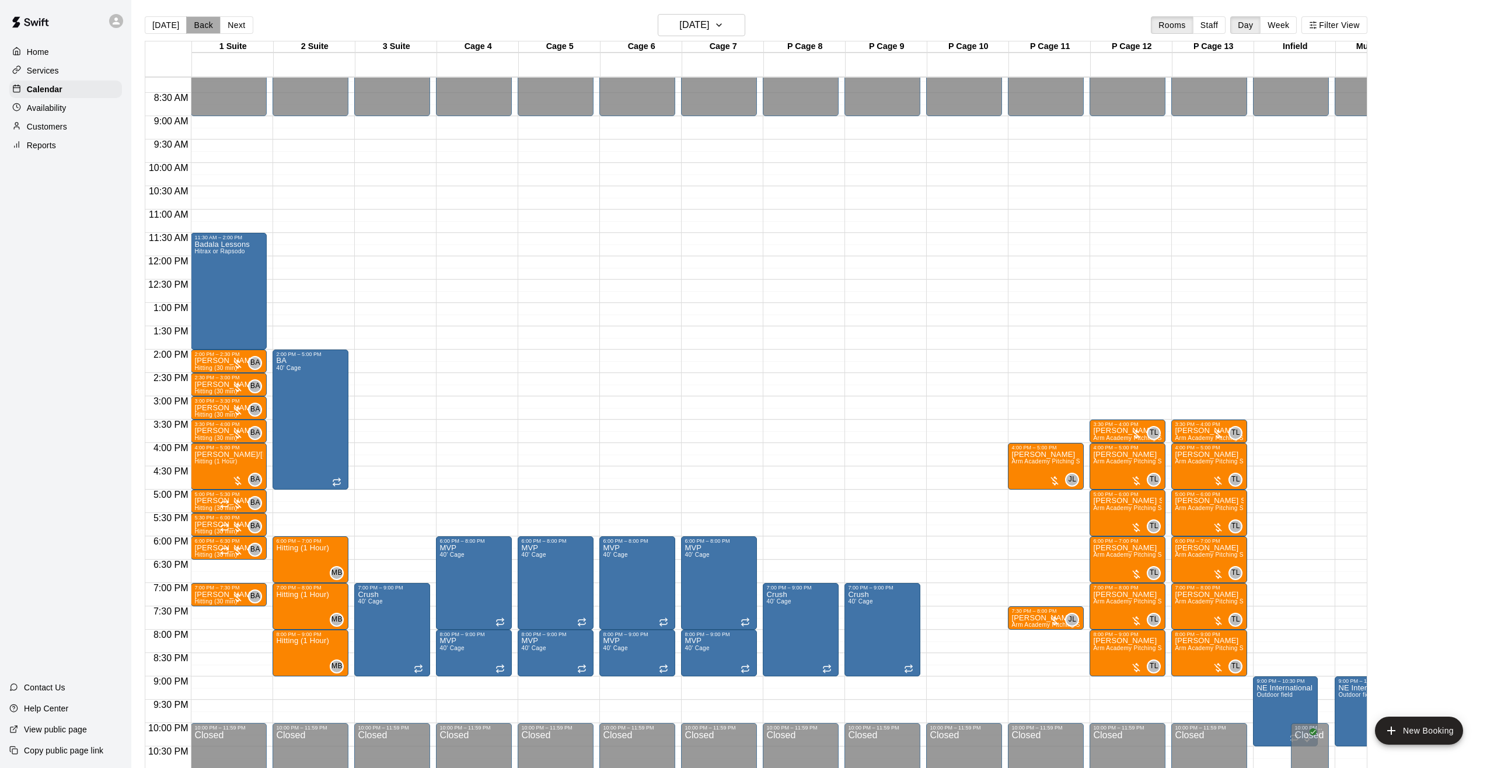
click at [190, 27] on button "Back" at bounding box center [203, 25] width 34 height 18
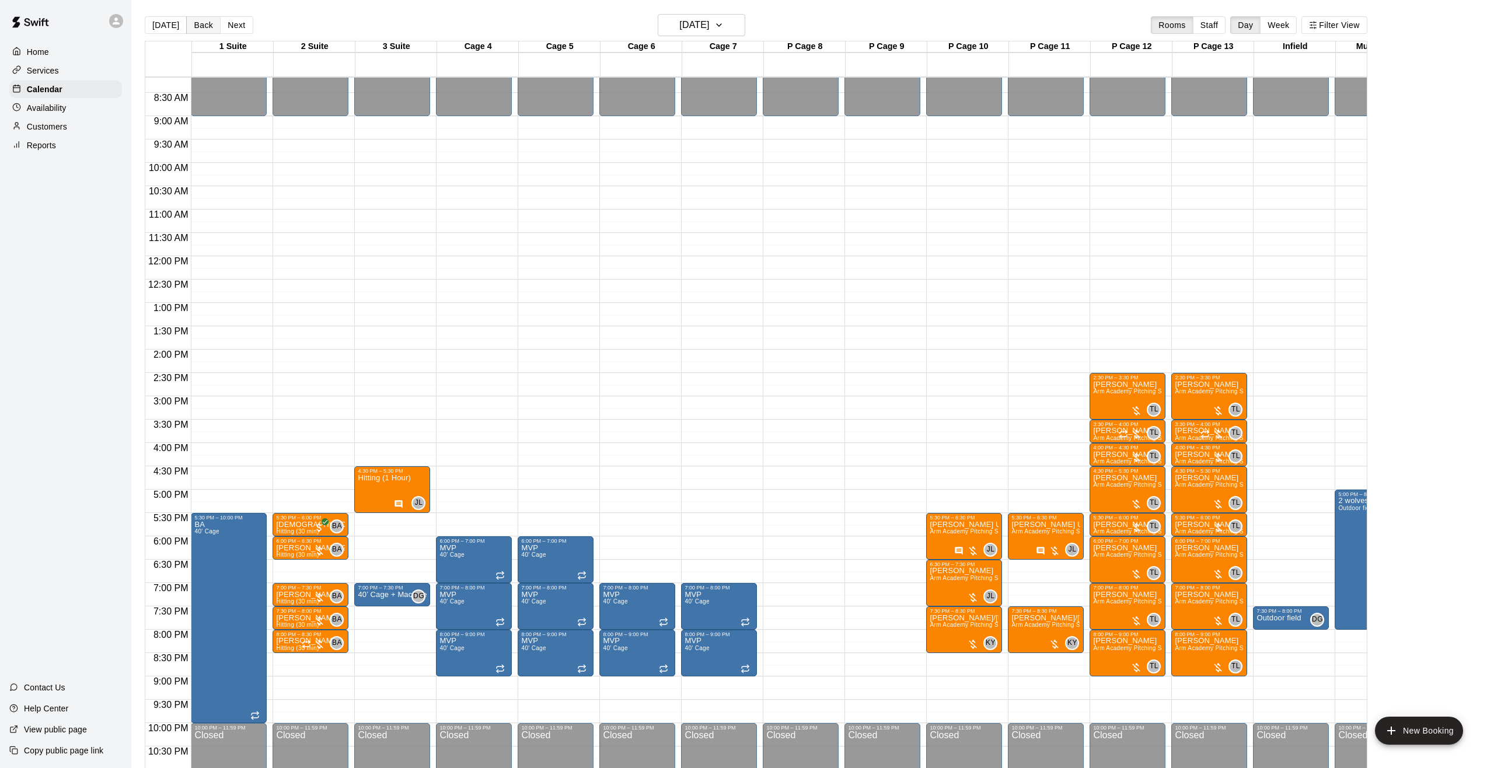
click at [207, 21] on button "Back" at bounding box center [203, 25] width 34 height 18
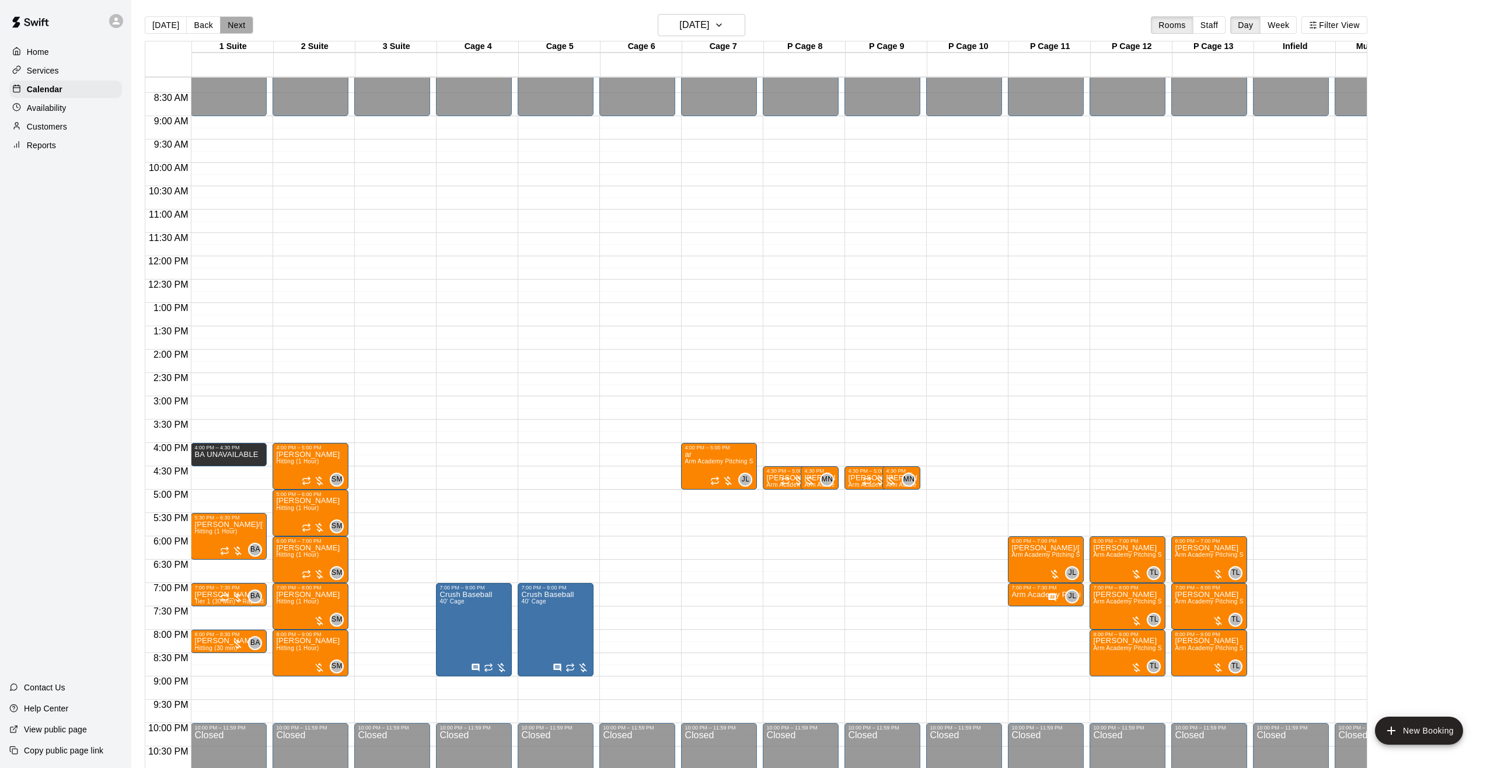
click at [235, 27] on button "Next" at bounding box center [236, 25] width 33 height 18
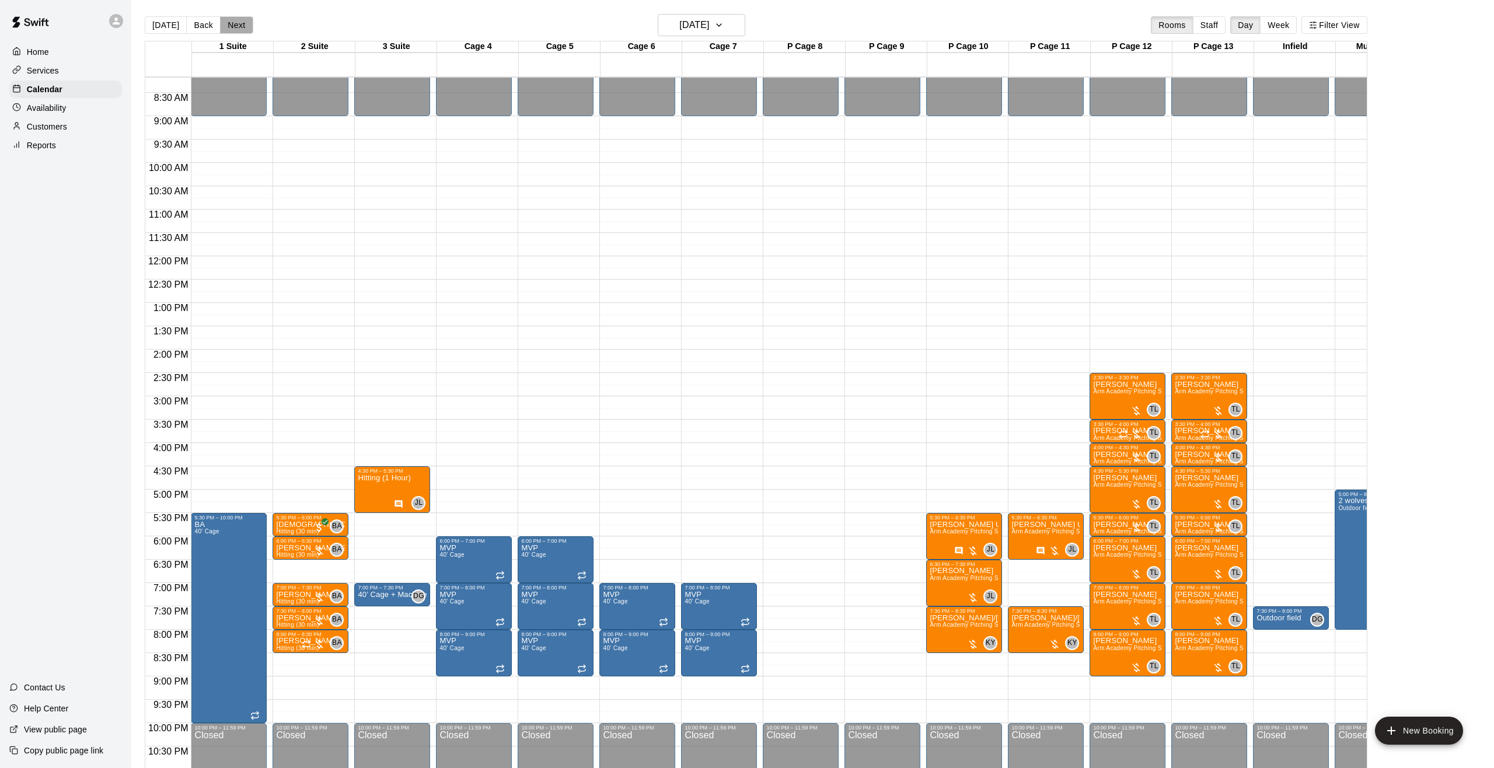
click at [235, 27] on button "Next" at bounding box center [236, 25] width 33 height 18
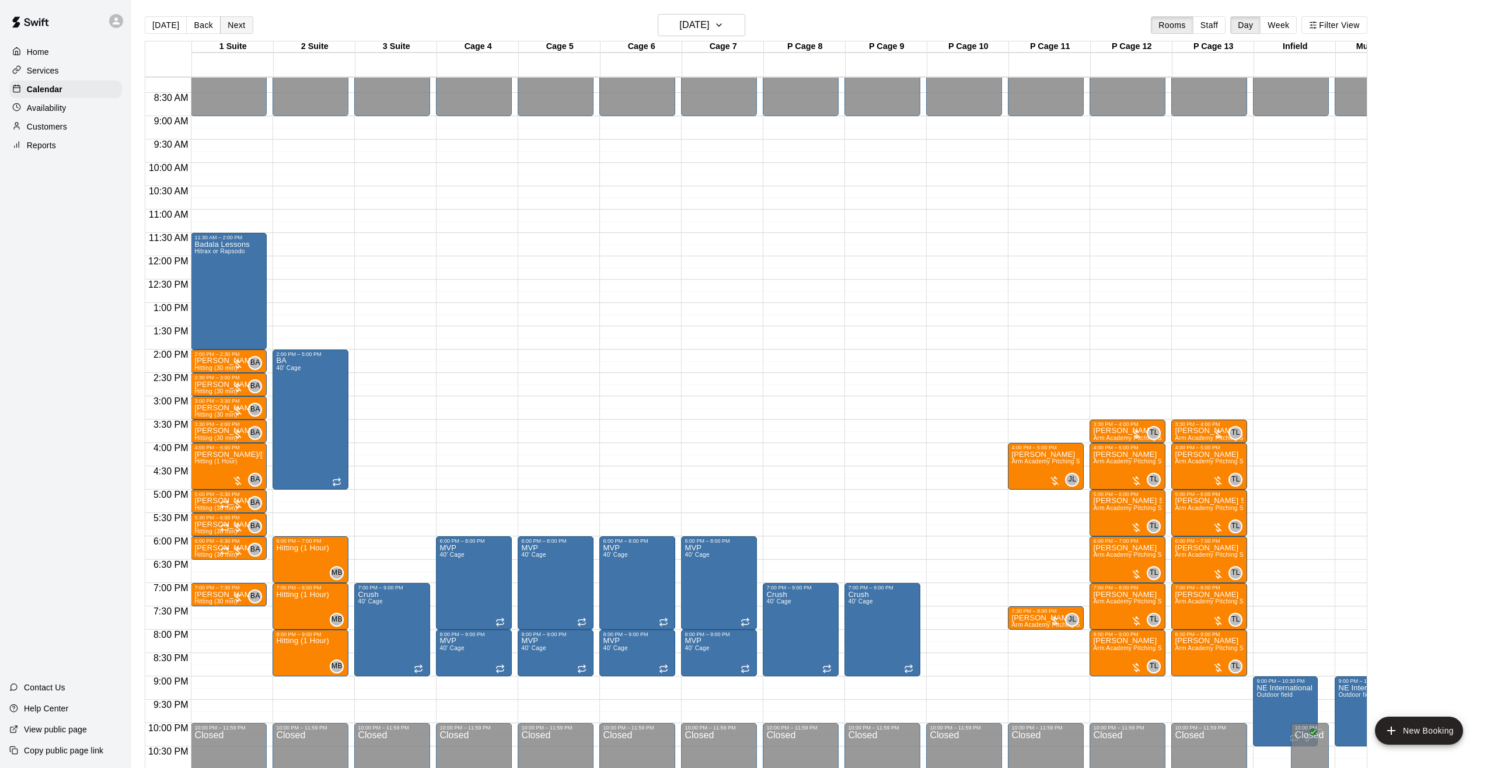
click at [235, 27] on button "Next" at bounding box center [236, 25] width 33 height 18
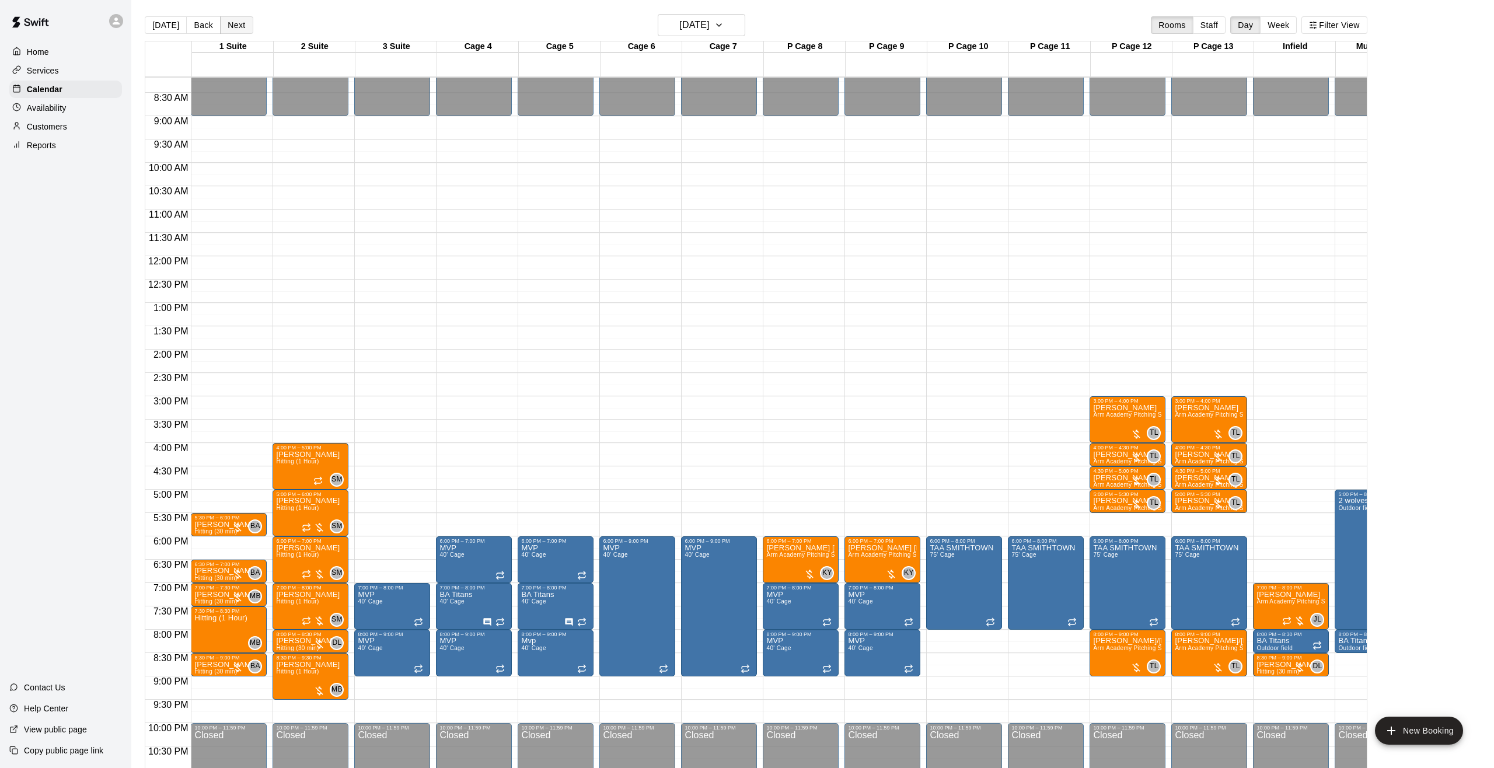
click at [235, 27] on button "Next" at bounding box center [236, 25] width 33 height 18
